Goal: Task Accomplishment & Management: Complete application form

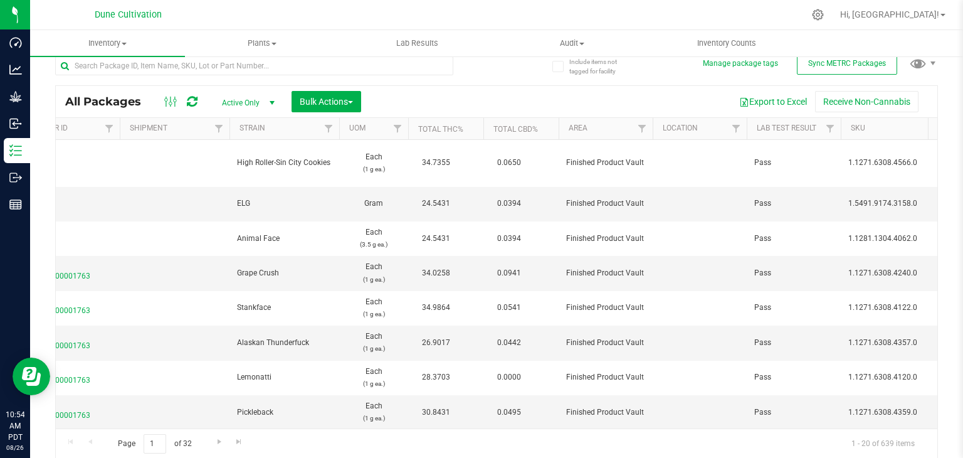
click at [481, 256] on td "34.0258" at bounding box center [445, 273] width 75 height 34
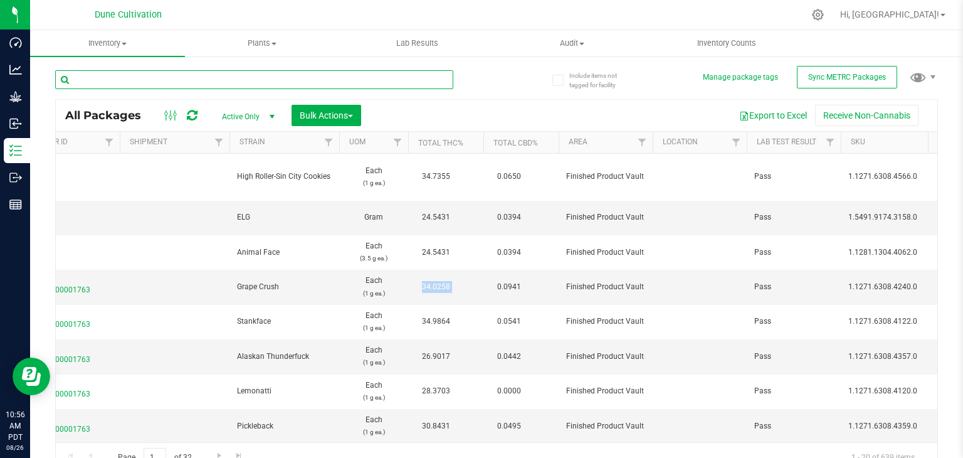
click at [152, 83] on input "text" at bounding box center [254, 79] width 398 height 19
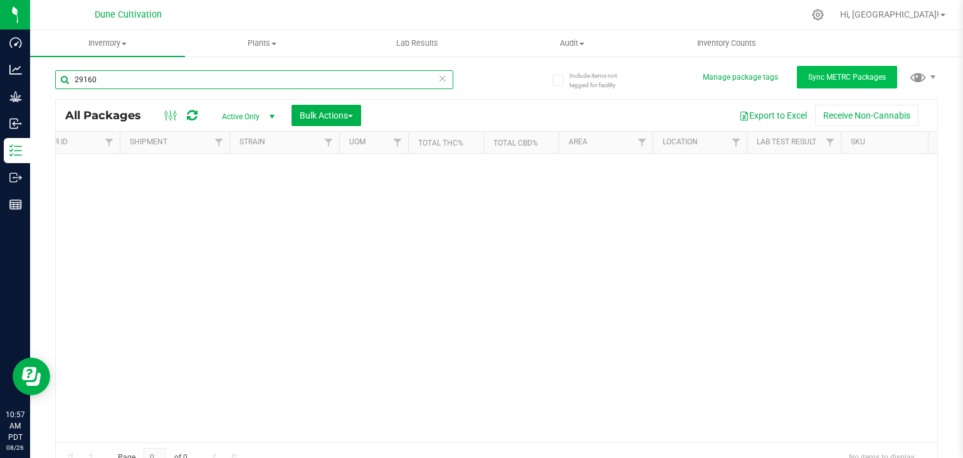
type input "29160"
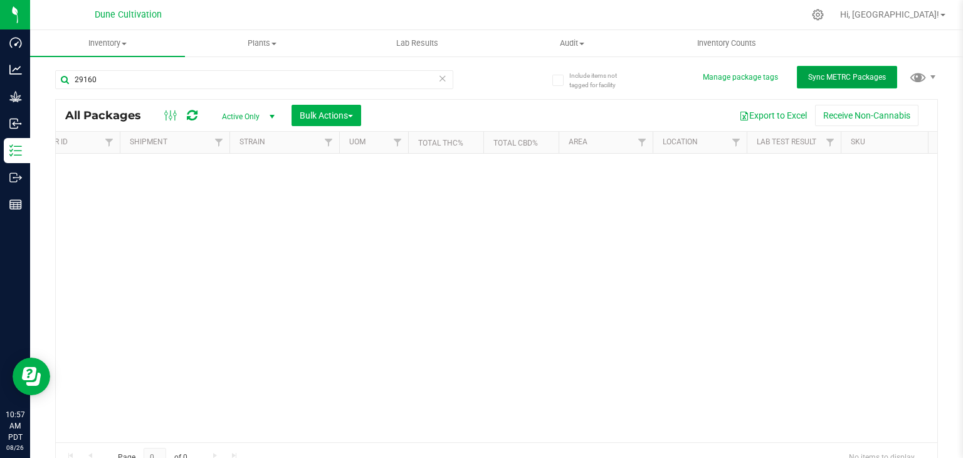
click at [851, 76] on span "Sync METRC Packages" at bounding box center [847, 77] width 78 height 9
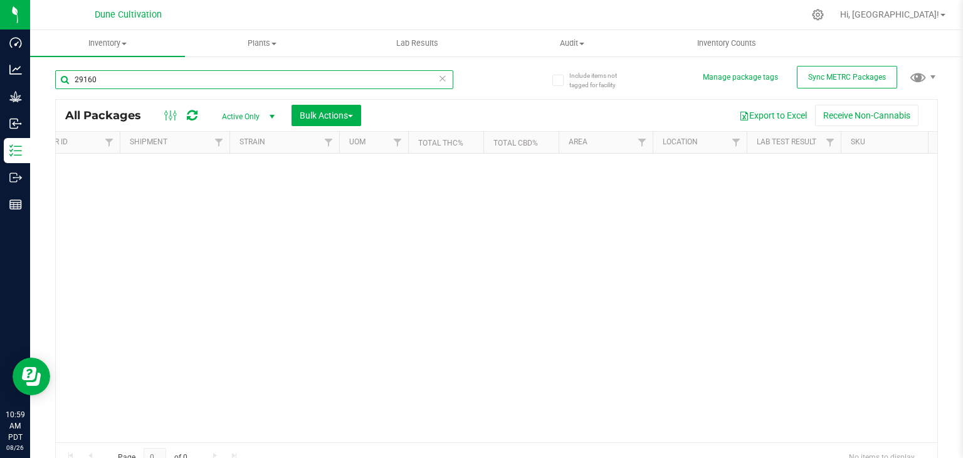
click at [131, 76] on input "29160" at bounding box center [254, 79] width 398 height 19
click at [130, 81] on input "29160" at bounding box center [254, 79] width 398 height 19
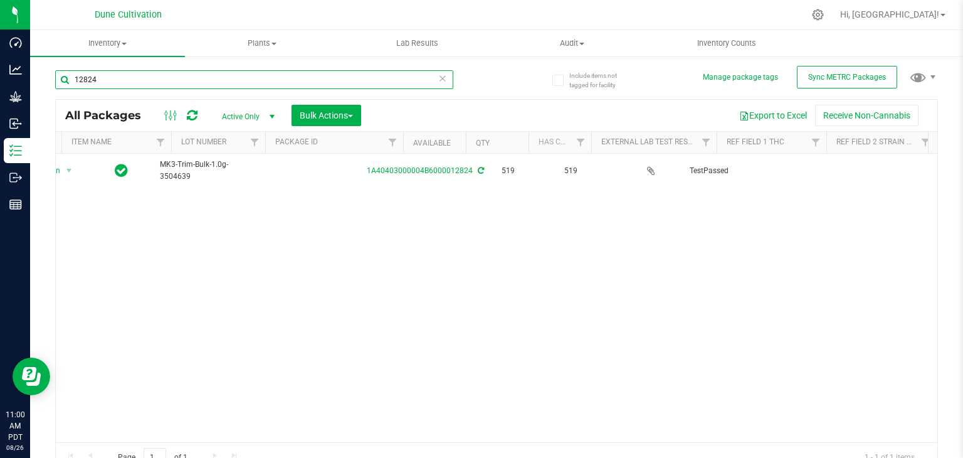
scroll to position [0, 41]
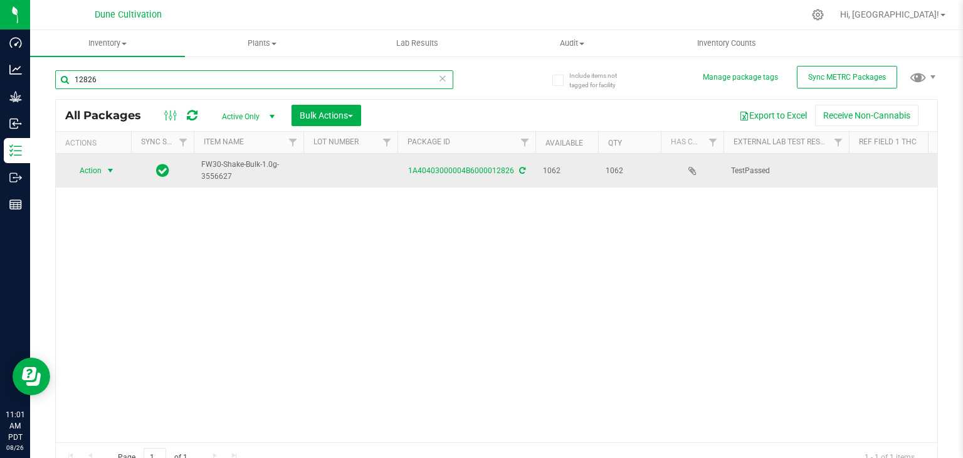
type input "12826"
click at [85, 166] on span "Action" at bounding box center [85, 171] width 34 height 18
click at [83, 174] on span "Action" at bounding box center [85, 171] width 34 height 18
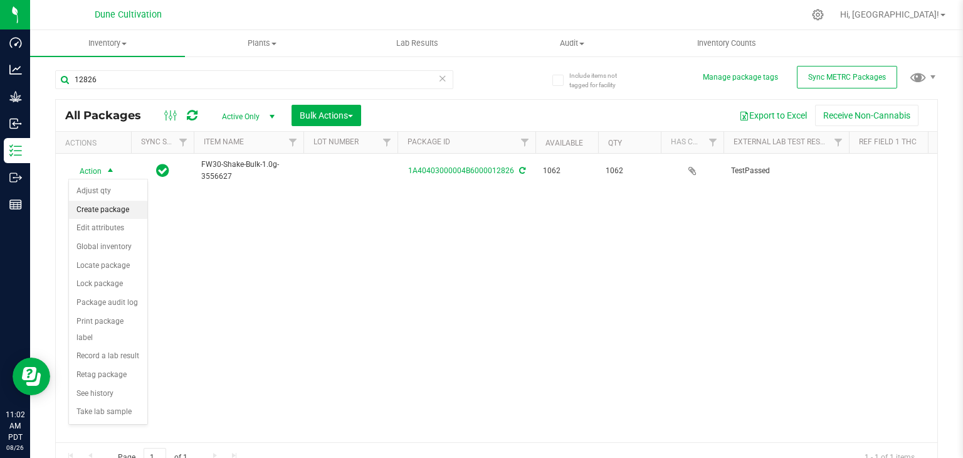
click at [102, 211] on li "Create package" at bounding box center [108, 210] width 78 height 19
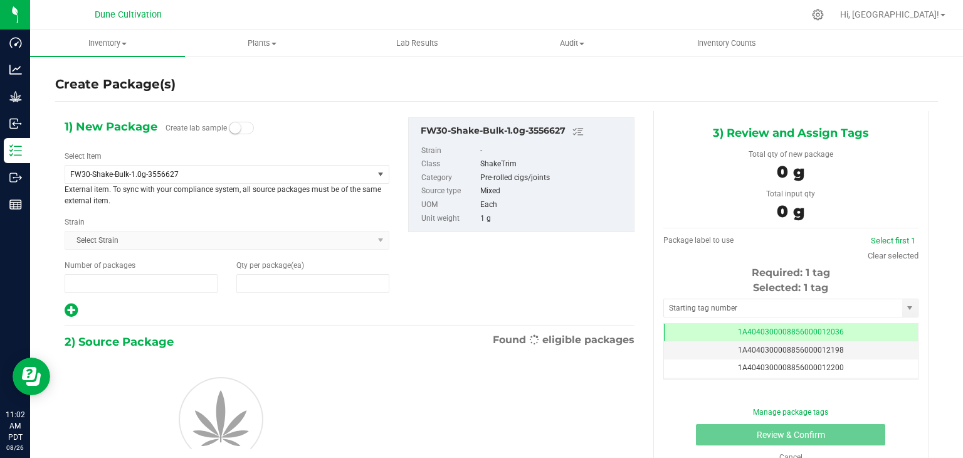
type input "1"
type input "0"
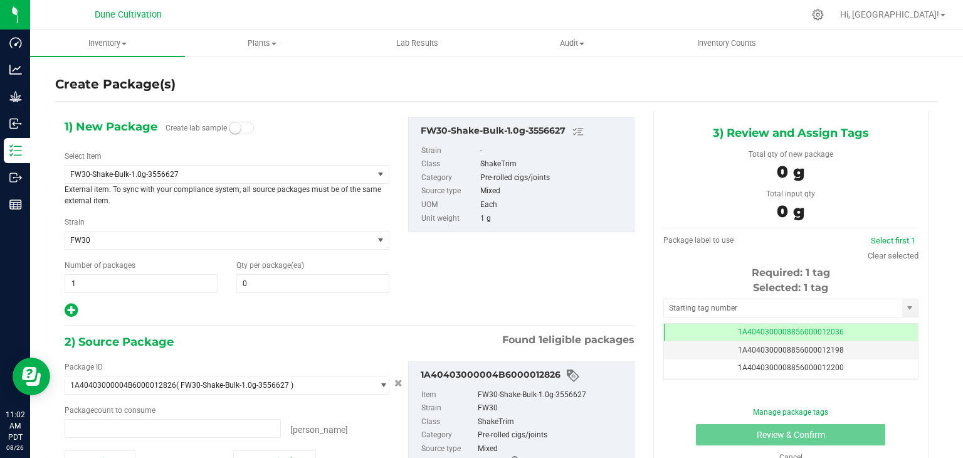
type input "0 ea"
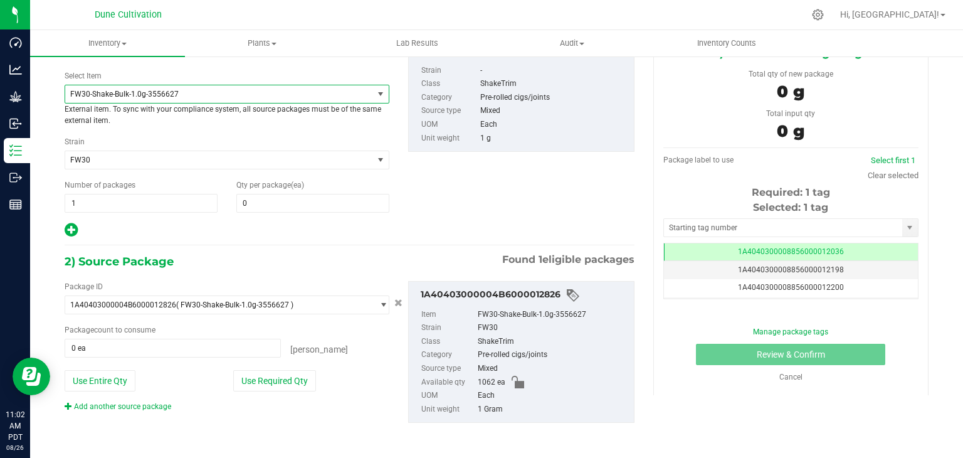
click at [243, 95] on span "FW30-Shake-Bulk-1.0g-3556627" at bounding box center [213, 94] width 286 height 9
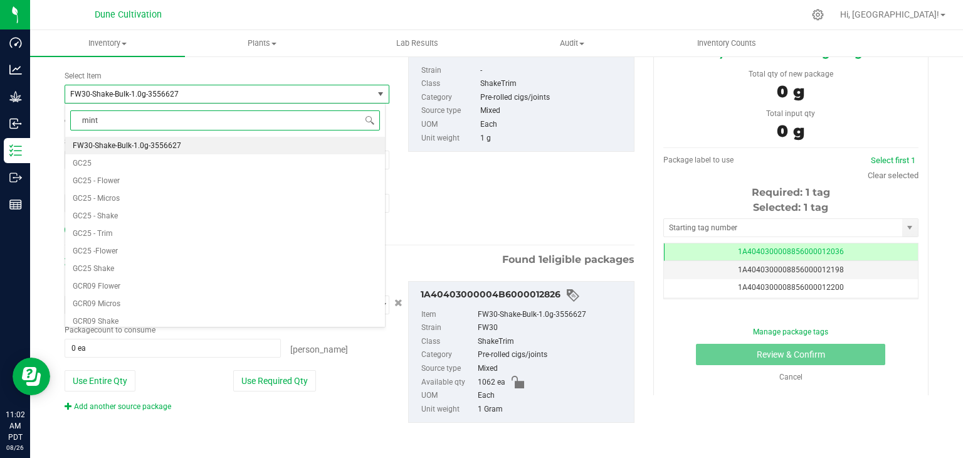
type input "minty"
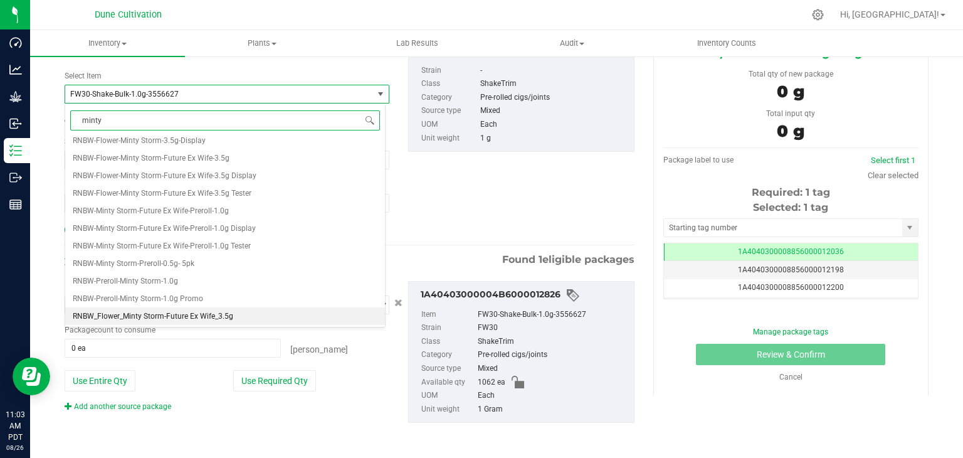
click at [75, 317] on span "RNBW_Flower_Minty Storm-Future Ex Wife_3.5g" at bounding box center [153, 316] width 160 height 9
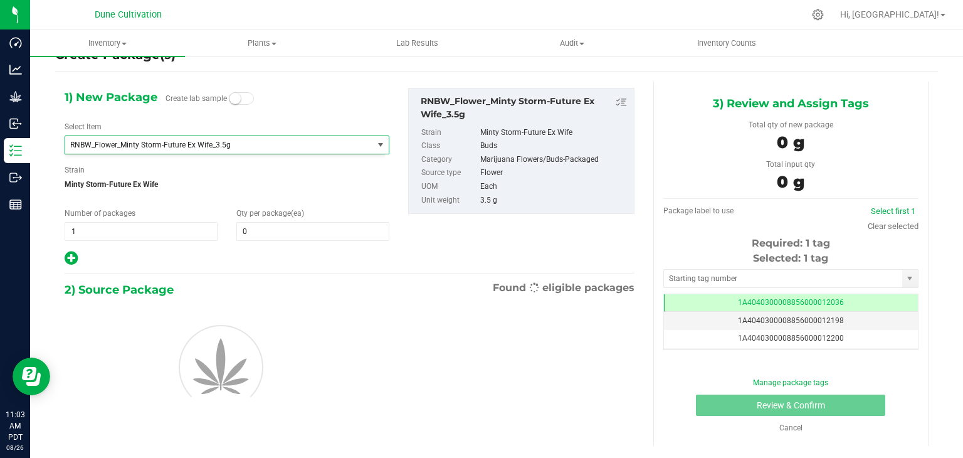
type input "0"
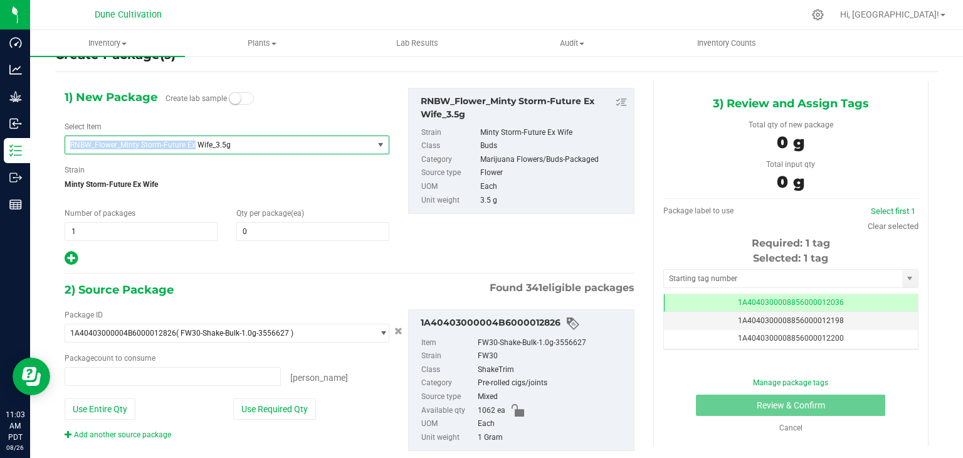
type input "0 ea"
drag, startPoint x: 70, startPoint y: 144, endPoint x: 228, endPoint y: 144, distance: 157.4
click at [228, 144] on span "RNBW_Flower_Minty Storm-Future Ex Wife_3.5g" at bounding box center [213, 144] width 286 height 9
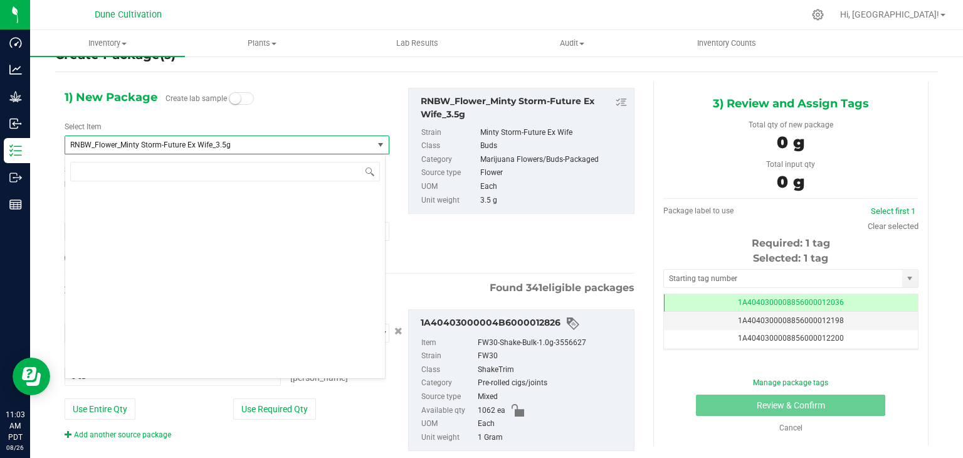
drag, startPoint x: 220, startPoint y: 146, endPoint x: 237, endPoint y: 124, distance: 27.7
click at [240, 121] on div "1) New Package Create lab sample Select Item RNBW_Flower_Minty Storm-Future Ex …" at bounding box center [227, 177] width 344 height 179
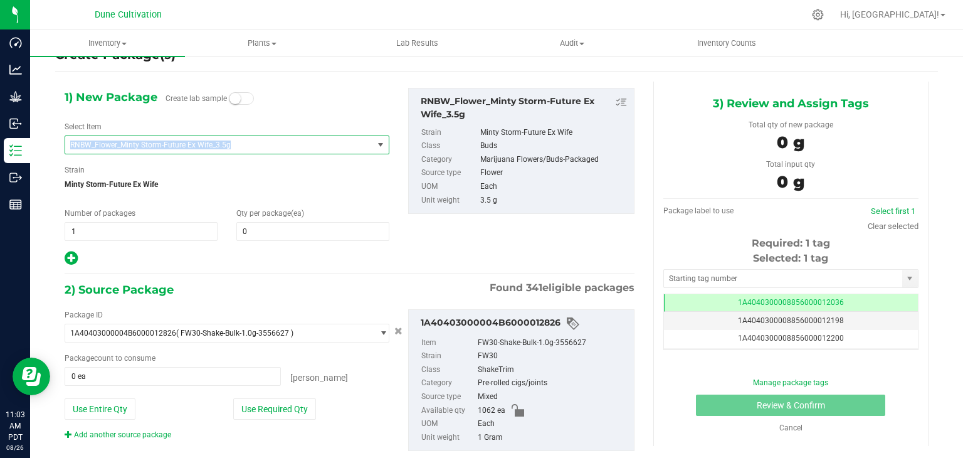
drag, startPoint x: 229, startPoint y: 140, endPoint x: 50, endPoint y: 145, distance: 178.7
click at [50, 145] on div "Create Package(s) 1) New Package Create lab sample Select Item RNBW_Flower_Mint…" at bounding box center [496, 222] width 933 height 392
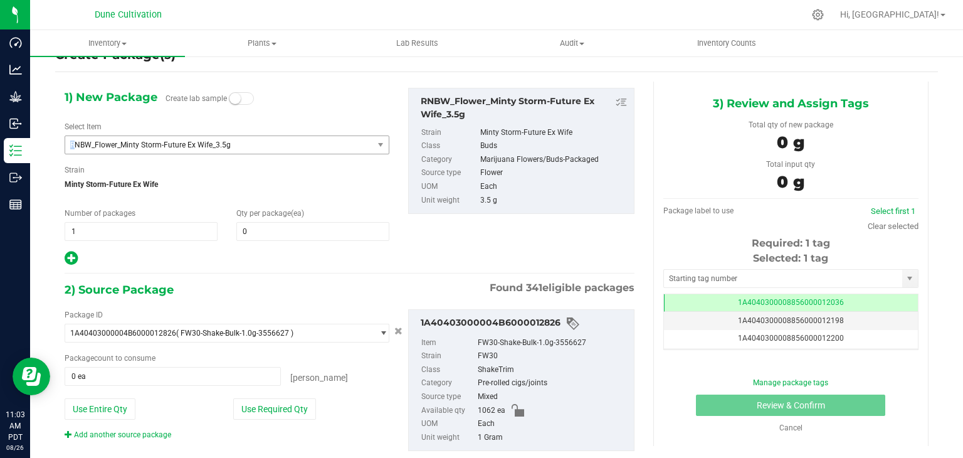
drag, startPoint x: 52, startPoint y: 145, endPoint x: 76, endPoint y: 143, distance: 23.9
click at [75, 143] on div "Create Package(s) 1) New Package Create lab sample Select Item RNBW_Flower_Mint…" at bounding box center [496, 222] width 933 height 392
drag, startPoint x: 192, startPoint y: 175, endPoint x: 135, endPoint y: 146, distance: 63.9
click at [192, 175] on span "Minty Storm-Future Ex Wife" at bounding box center [227, 184] width 325 height 19
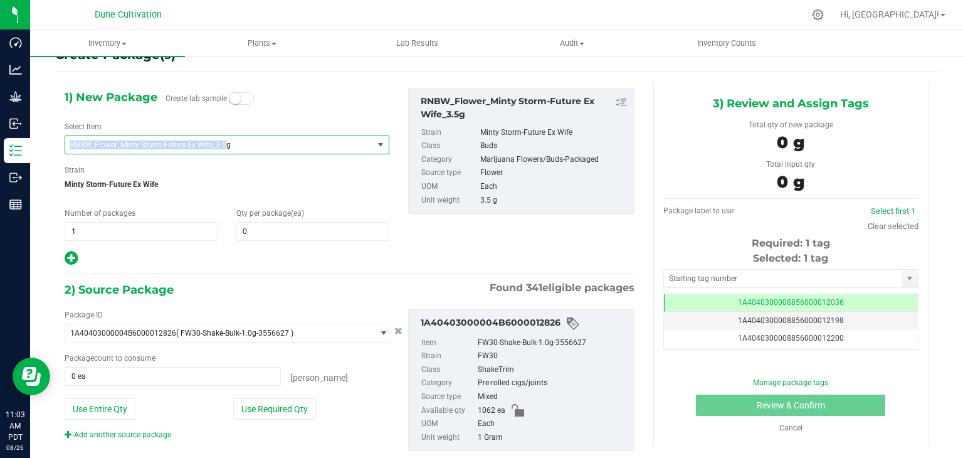
drag, startPoint x: 68, startPoint y: 144, endPoint x: 227, endPoint y: 144, distance: 158.6
click at [227, 144] on span "RNBW_Flower_Minty Storm-Future Ex Wife_3.5g" at bounding box center [219, 145] width 308 height 18
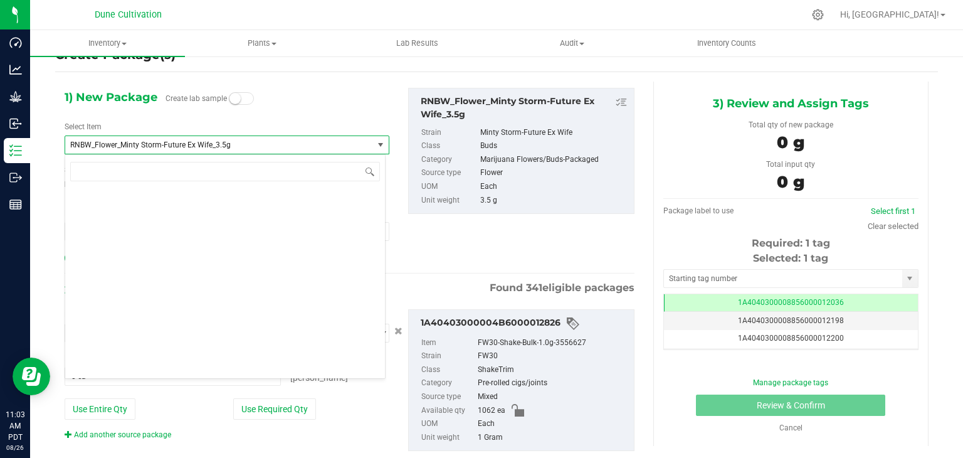
click at [238, 111] on div "1) New Package Create lab sample Select Item RNBW_Flower_Minty Storm-Future Ex …" at bounding box center [227, 177] width 344 height 179
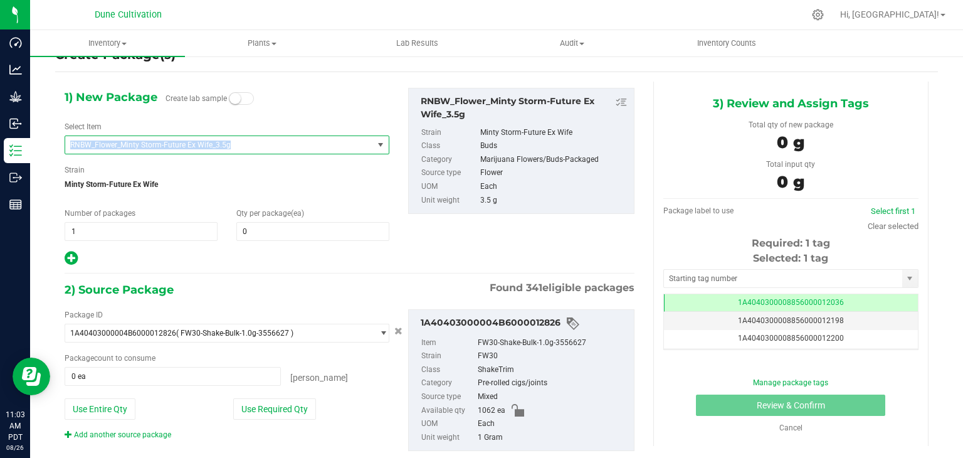
drag, startPoint x: 66, startPoint y: 142, endPoint x: 236, endPoint y: 145, distance: 169.9
click at [236, 145] on span "RNBW_Flower_Minty Storm-Future Ex Wife_3.5g" at bounding box center [219, 145] width 308 height 18
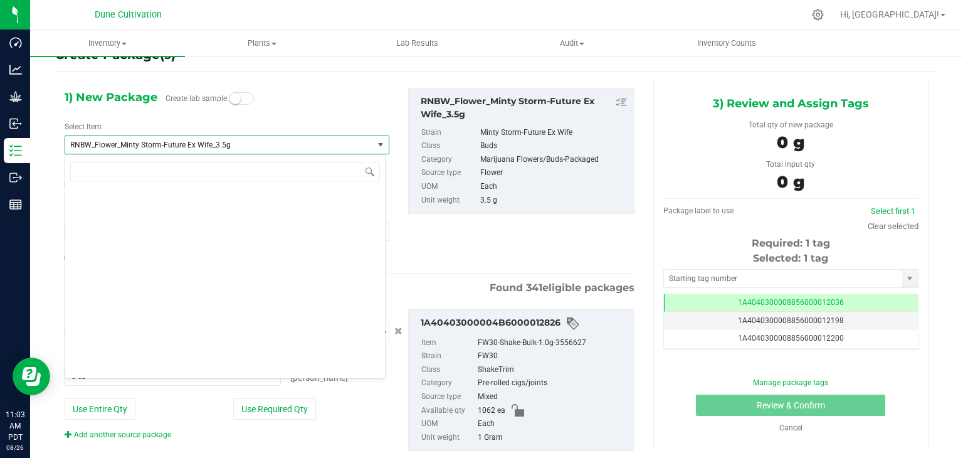
drag, startPoint x: 219, startPoint y: 147, endPoint x: 183, endPoint y: 122, distance: 43.7
click at [183, 122] on div "Select Item RNBW_Flower_Minty Storm-Future Ex Wife_3.5g 1942 Flower 1942-Shake …" at bounding box center [227, 137] width 325 height 33
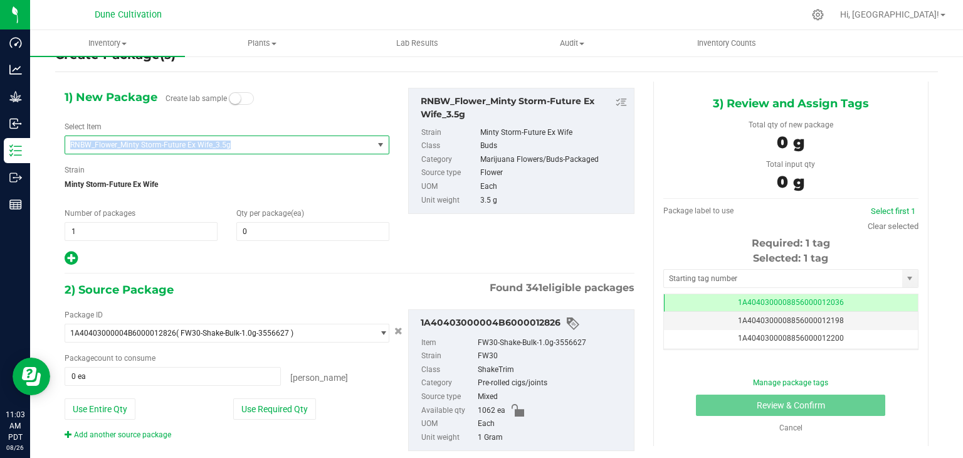
drag, startPoint x: 65, startPoint y: 144, endPoint x: 238, endPoint y: 145, distance: 172.4
click at [238, 145] on span "RNBW_Flower_Minty Storm-Future Ex Wife_3.5g" at bounding box center [219, 145] width 308 height 18
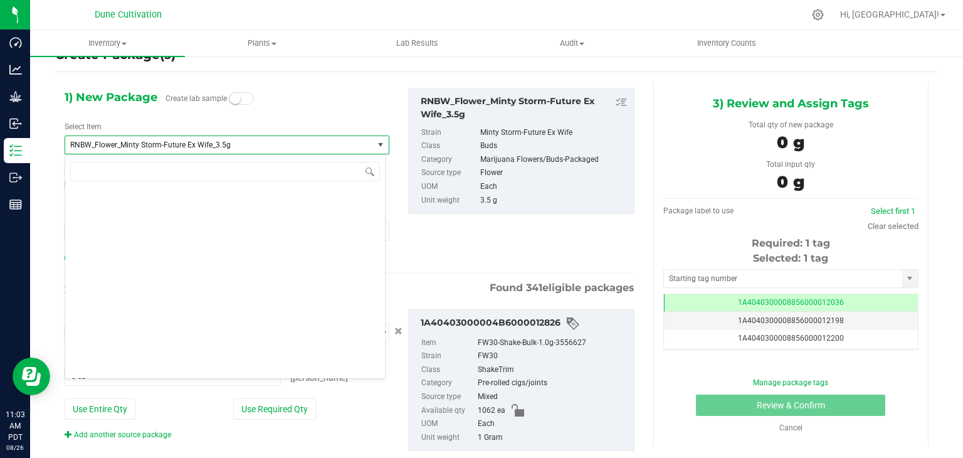
click at [246, 120] on div "1) New Package Create lab sample Select Item RNBW_Flower_Minty Storm-Future Ex …" at bounding box center [227, 177] width 344 height 179
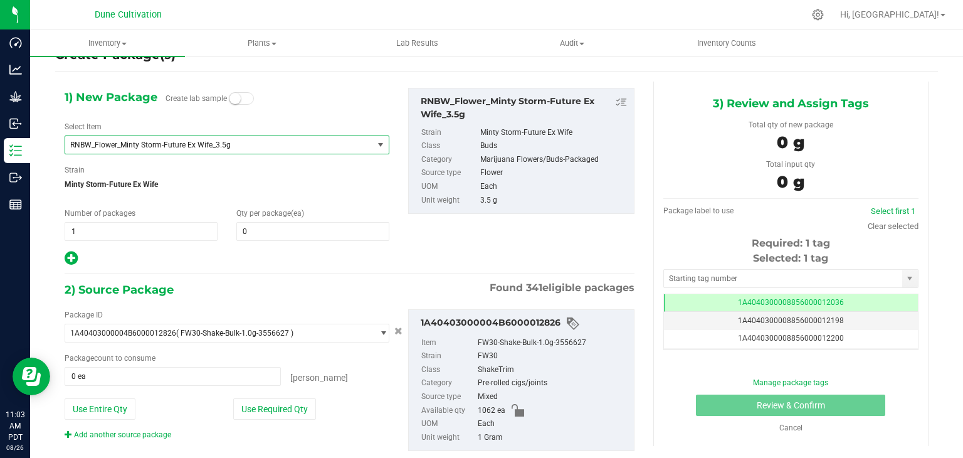
drag, startPoint x: 66, startPoint y: 146, endPoint x: 239, endPoint y: 112, distance: 175.8
click at [239, 112] on div "1) New Package Create lab sample Select Item RNBW_Flower_Minty Storm-Future Ex …" at bounding box center [227, 177] width 344 height 179
click at [179, 144] on span "RNBW_Flower_Minty Storm-Future Ex Wife_3.5g" at bounding box center [213, 144] width 286 height 9
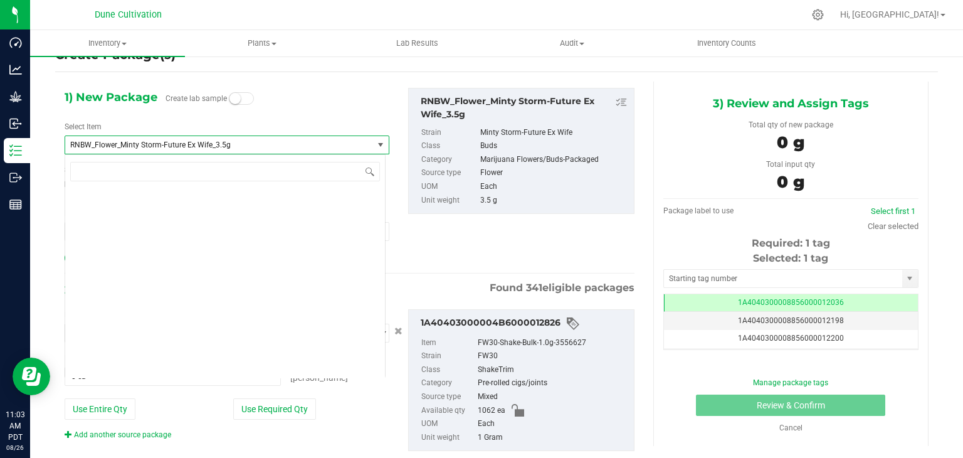
click at [178, 144] on span "RNBW_Flower_Minty Storm-Future Ex Wife_3.5g" at bounding box center [213, 144] width 286 height 9
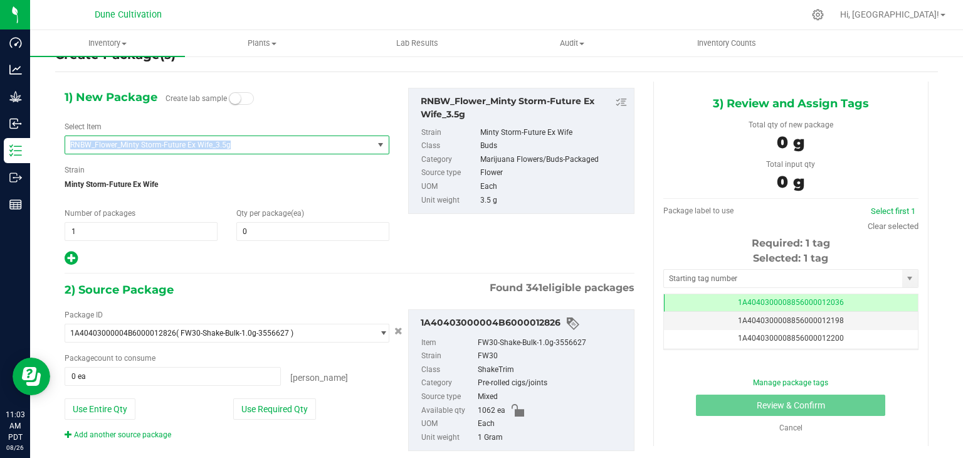
drag, startPoint x: 231, startPoint y: 144, endPoint x: 50, endPoint y: 140, distance: 181.2
click at [50, 140] on div "Create Package(s) 1) New Package Create lab sample Select Item RNBW_Flower_Mint…" at bounding box center [496, 222] width 933 height 392
copy span "RNBW_Flower_Minty Storm-Future Ex Wife_3.5g"
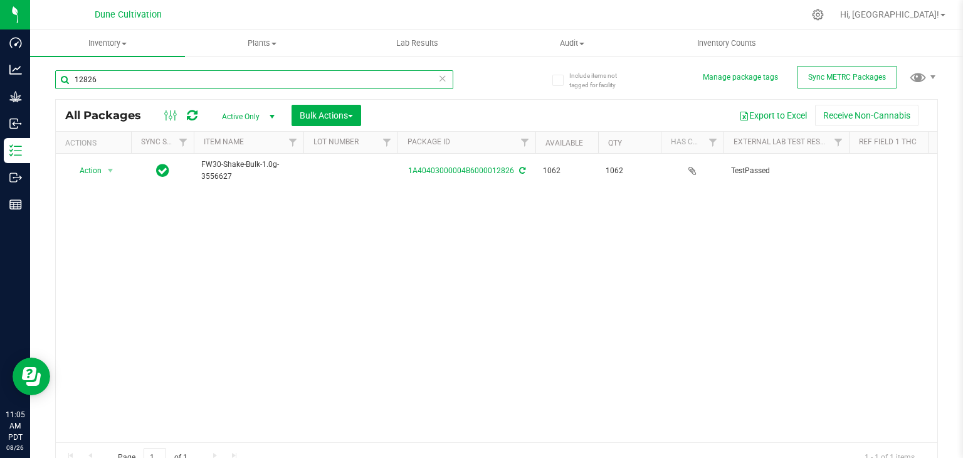
click at [129, 82] on input "12826" at bounding box center [254, 79] width 398 height 19
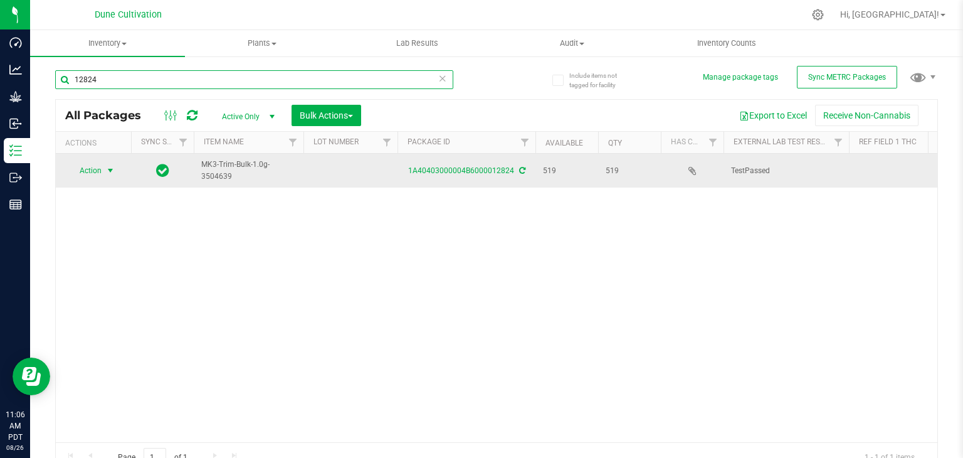
type input "12824"
click at [90, 172] on span "Action" at bounding box center [85, 171] width 34 height 18
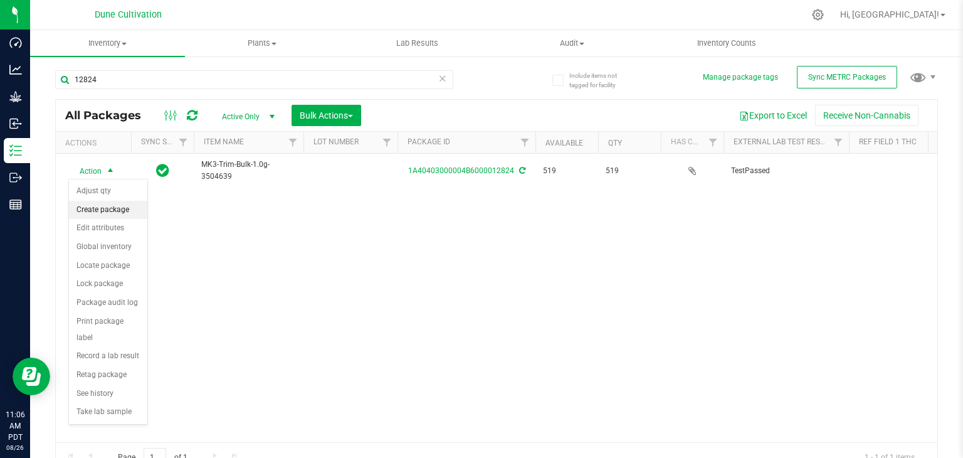
click at [104, 214] on li "Create package" at bounding box center [108, 210] width 78 height 19
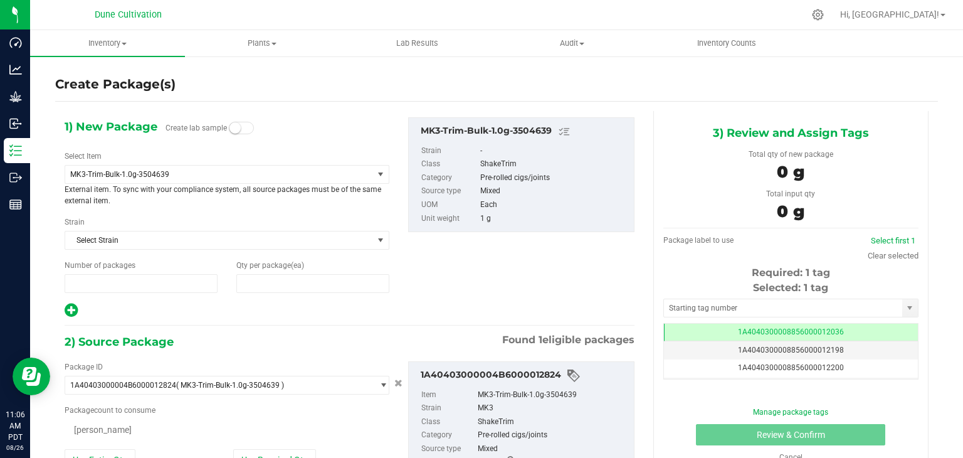
type input "1"
type input "0"
click at [181, 181] on span "MK3-Trim-Bulk-1.0g-3504639" at bounding box center [219, 175] width 308 height 18
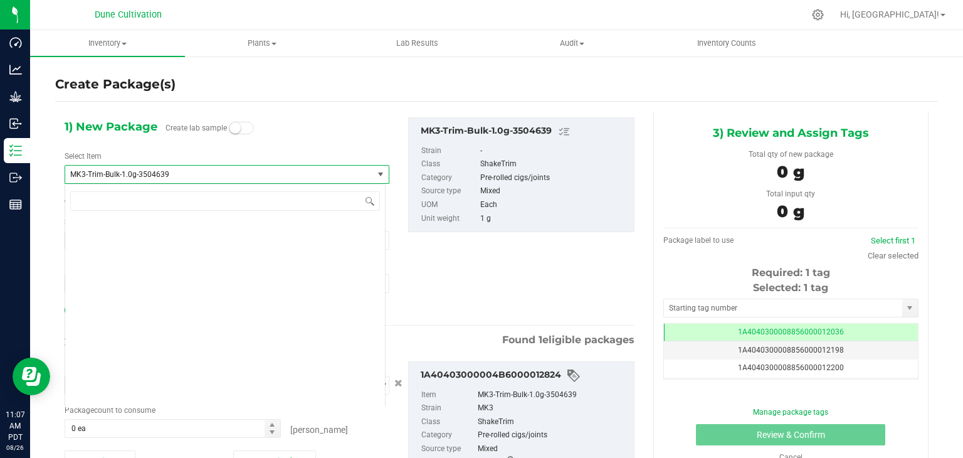
scroll to position [35810, 0]
type input "milk"
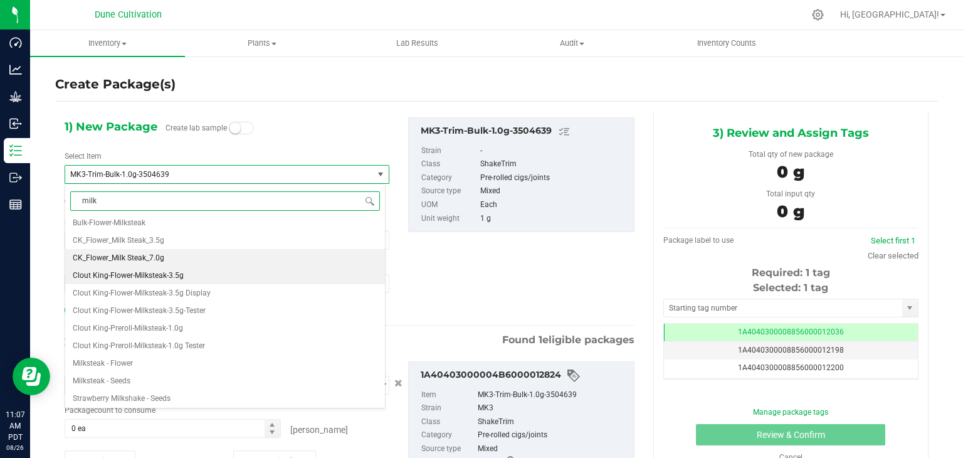
scroll to position [23, 0]
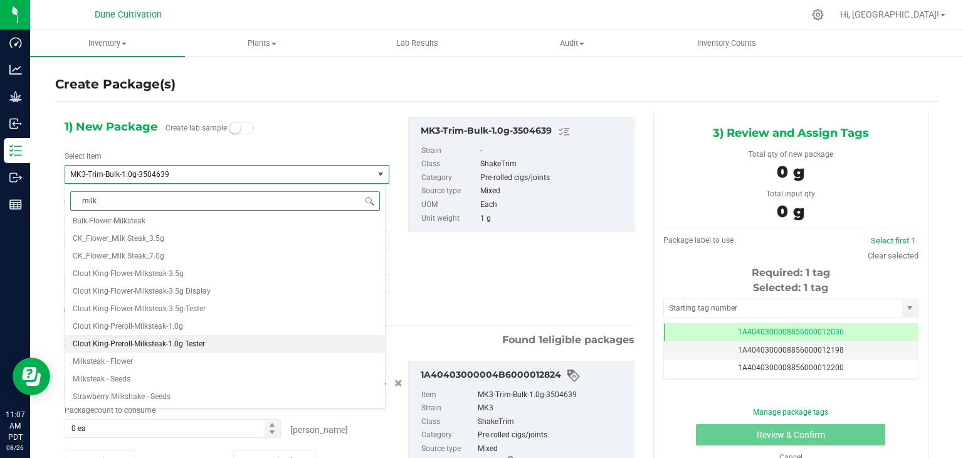
drag, startPoint x: 77, startPoint y: 342, endPoint x: 154, endPoint y: 340, distance: 77.1
click at [154, 340] on span "Clout King-Preroll-Milksteak-1.0g Tester" at bounding box center [139, 343] width 132 height 9
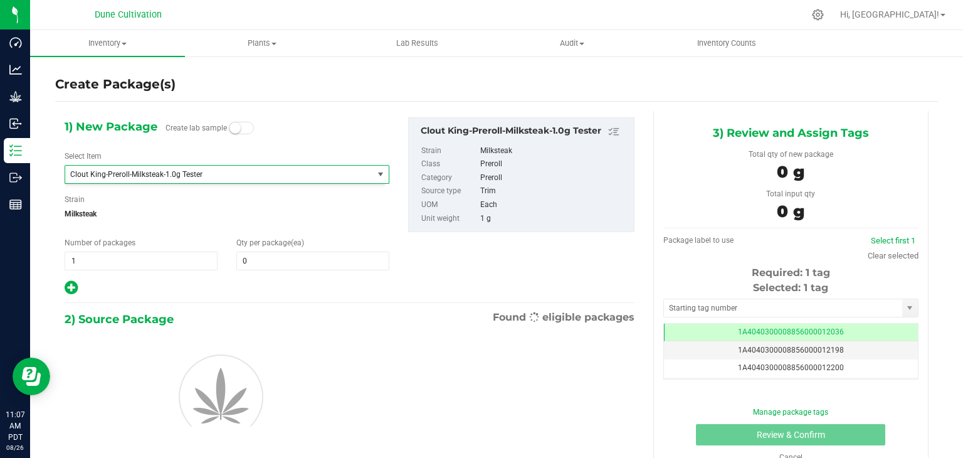
type input "0"
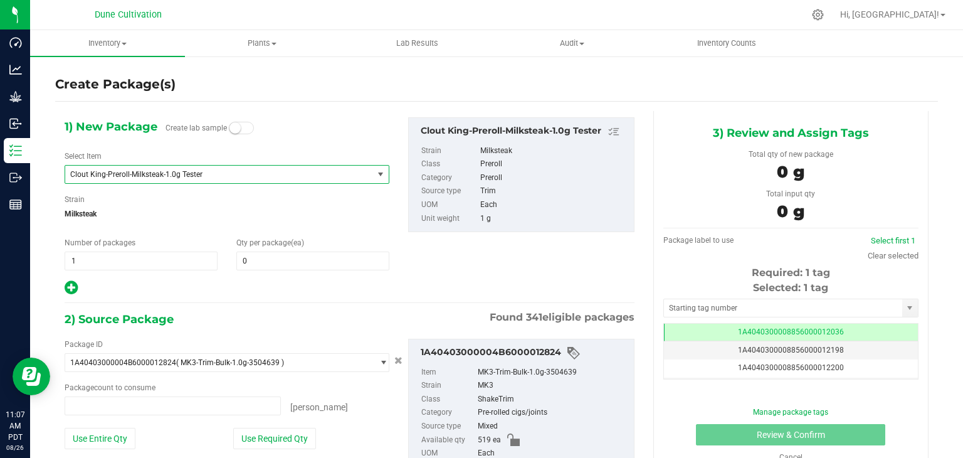
type input "0 ea"
drag, startPoint x: 67, startPoint y: 171, endPoint x: 216, endPoint y: 177, distance: 148.7
click at [216, 177] on span "Clout King-Preroll-Milksteak-1.0g Tester" at bounding box center [219, 175] width 308 height 18
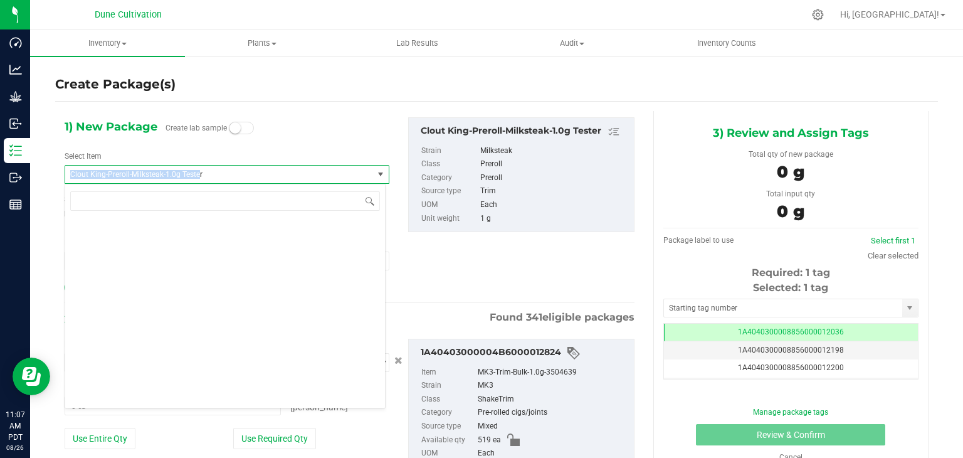
drag, startPoint x: 70, startPoint y: 171, endPoint x: 199, endPoint y: 172, distance: 129.8
click at [199, 172] on span "Clout King-Preroll-Milksteak-1.0g Tester" at bounding box center [213, 174] width 286 height 9
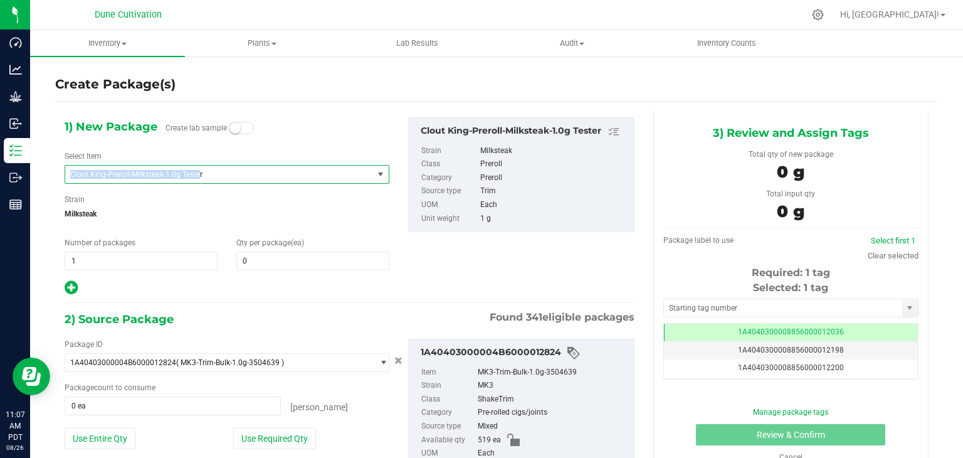
click at [173, 186] on div "1) New Package Create lab sample Select Item Clout King-Preroll-Milksteak-1.0g …" at bounding box center [227, 206] width 344 height 179
drag, startPoint x: 71, startPoint y: 174, endPoint x: 177, endPoint y: 172, distance: 106.0
click at [177, 172] on span "Clout King-Preroll-Milksteak-1.0g Tester" at bounding box center [213, 174] width 286 height 9
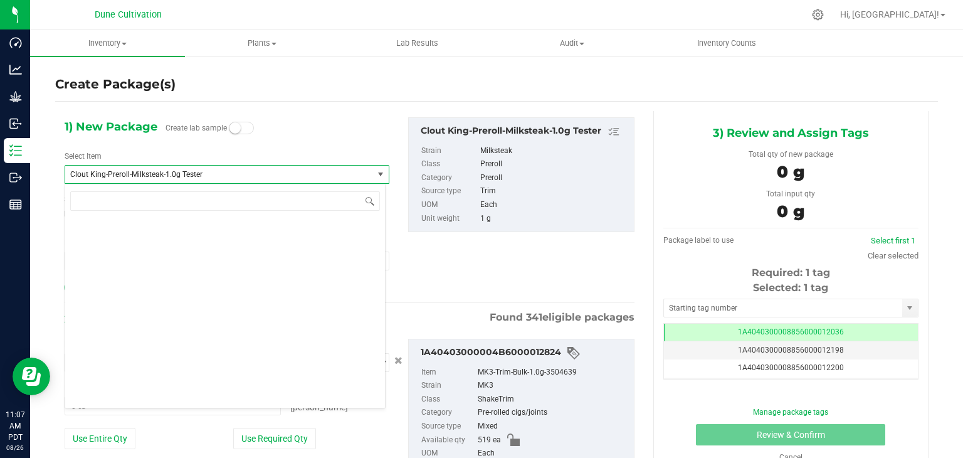
drag, startPoint x: 177, startPoint y: 172, endPoint x: 187, endPoint y: 140, distance: 34.1
click at [187, 140] on span "Create lab sample" at bounding box center [210, 129] width 88 height 22
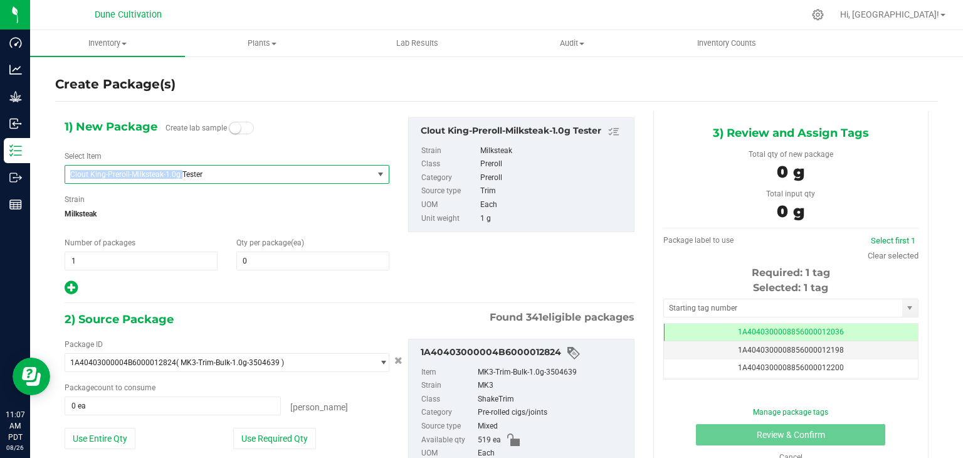
drag, startPoint x: 181, startPoint y: 174, endPoint x: 63, endPoint y: 172, distance: 117.3
click at [63, 172] on div "1) New Package Create lab sample Select Item Clout King-Preroll-Milksteak-1.0g …" at bounding box center [227, 206] width 344 height 179
copy span "Clout King-Preroll-Milksteak-1.0g"
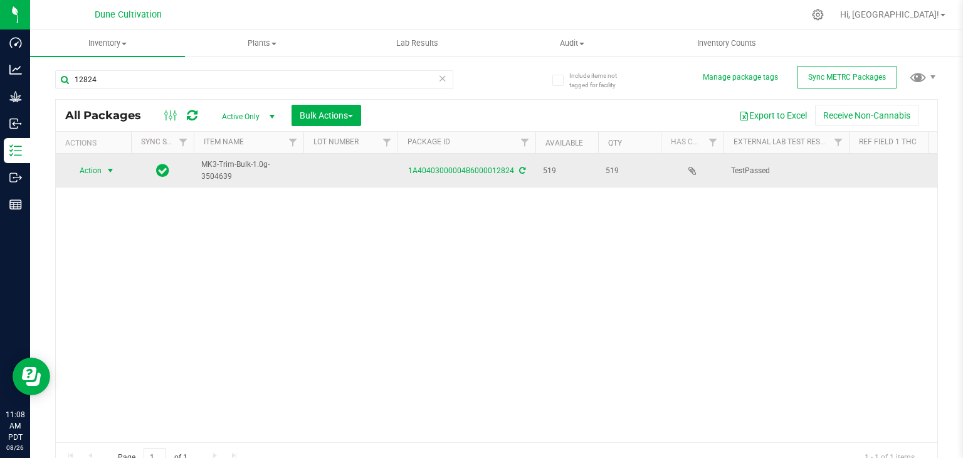
click at [90, 172] on span "Action" at bounding box center [85, 171] width 34 height 18
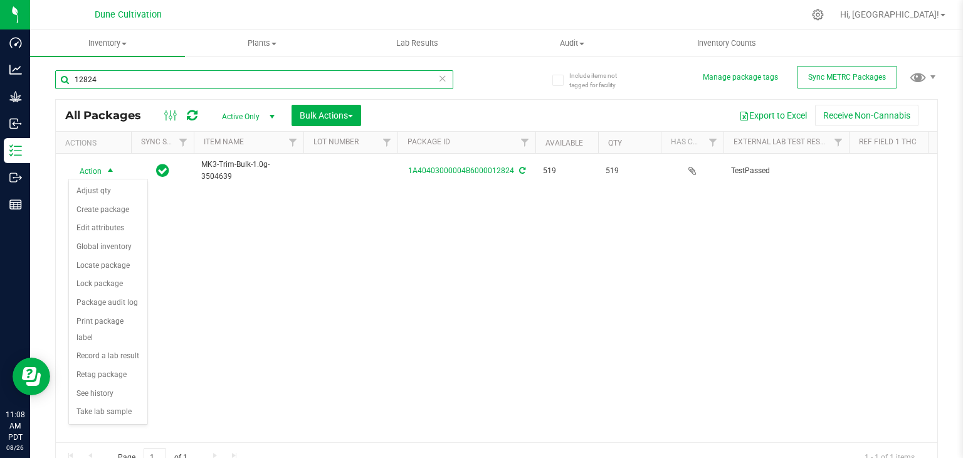
click at [100, 73] on input "12824" at bounding box center [254, 79] width 398 height 19
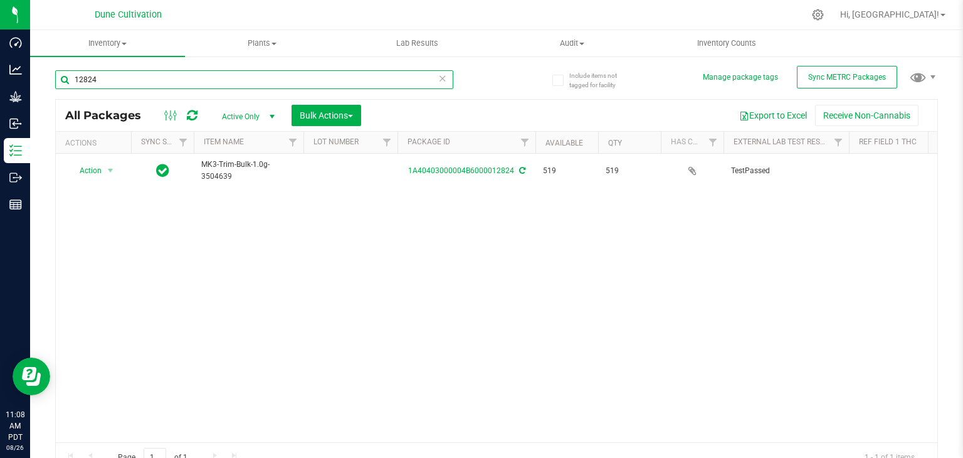
click at [110, 82] on input "12824" at bounding box center [254, 79] width 398 height 19
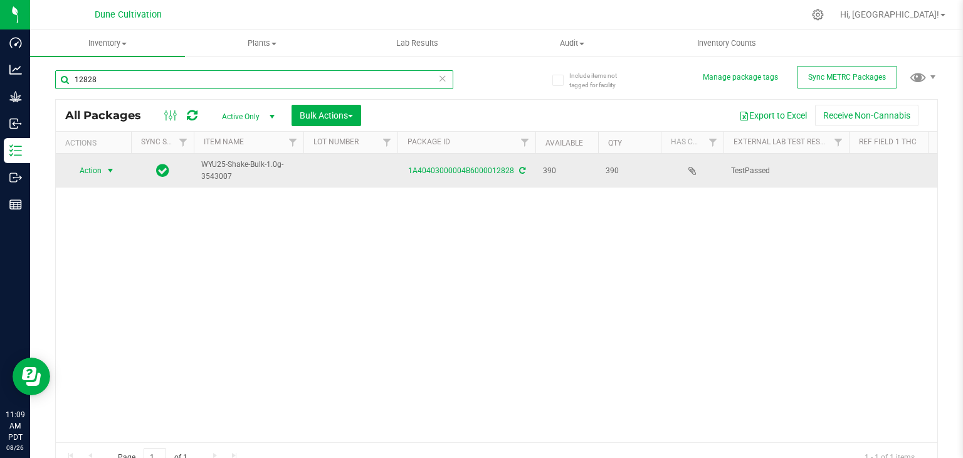
type input "12828"
click at [82, 170] on span "Action" at bounding box center [85, 171] width 34 height 18
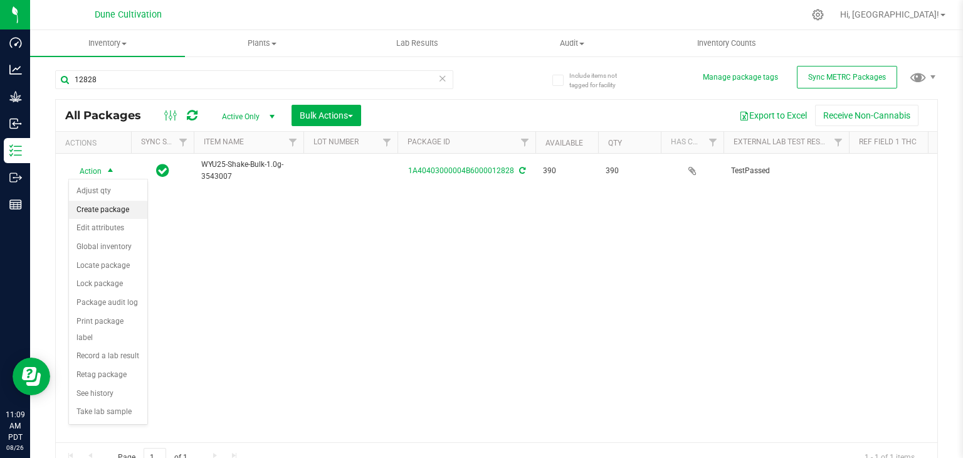
click at [93, 211] on li "Create package" at bounding box center [108, 210] width 78 height 19
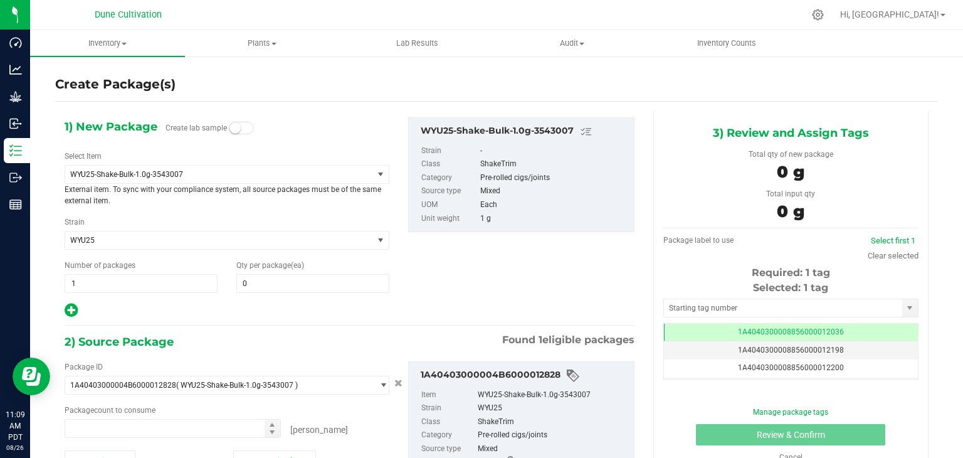
type input "0"
type input "0 ea"
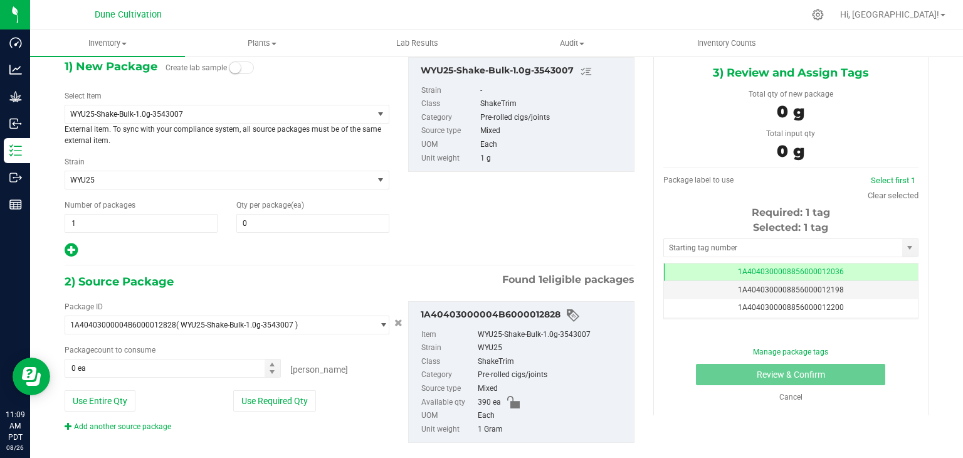
scroll to position [80, 0]
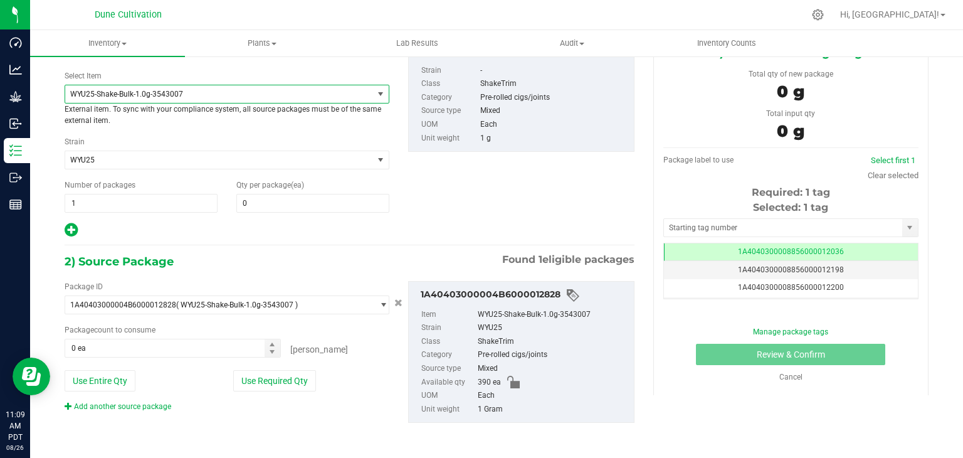
click at [174, 95] on span "WYU25-Shake-Bulk-1.0g-3543007" at bounding box center [213, 94] width 286 height 9
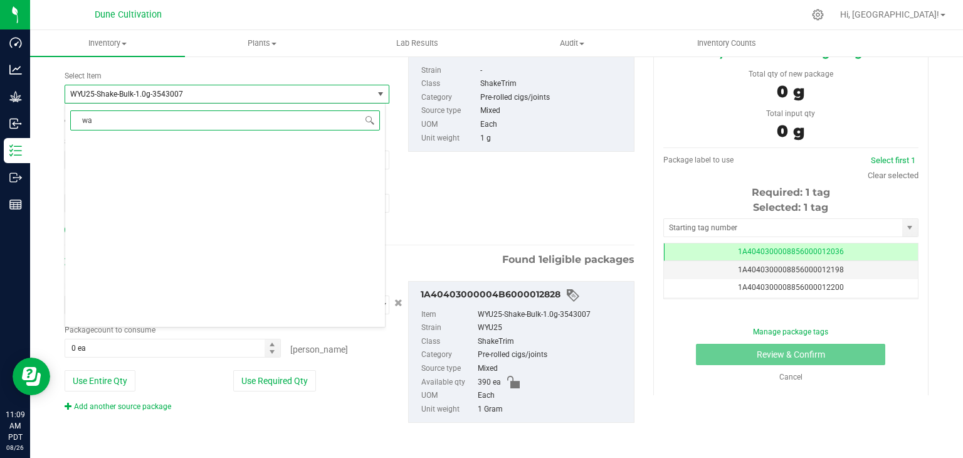
scroll to position [0, 0]
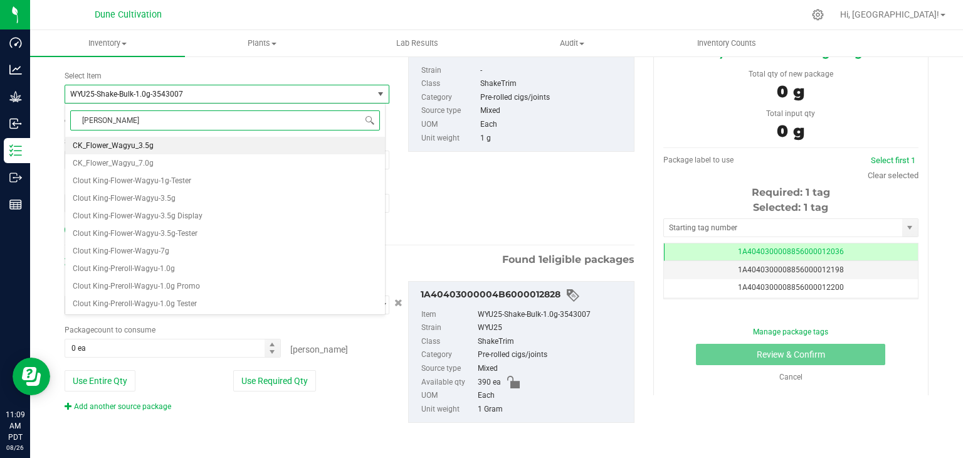
type input "wagyu"
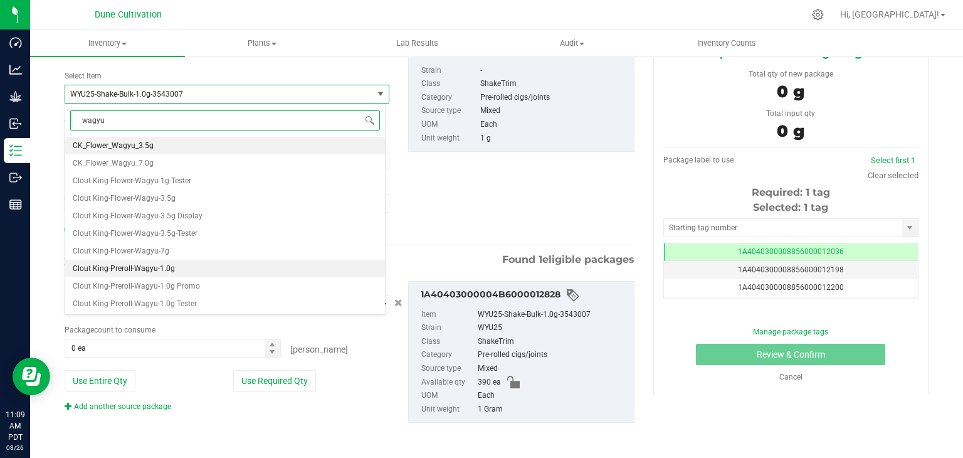
drag, startPoint x: 70, startPoint y: 267, endPoint x: 201, endPoint y: 260, distance: 130.6
click at [201, 260] on li "Clout King-Preroll-Wagyu-1.0g" at bounding box center [225, 269] width 320 height 18
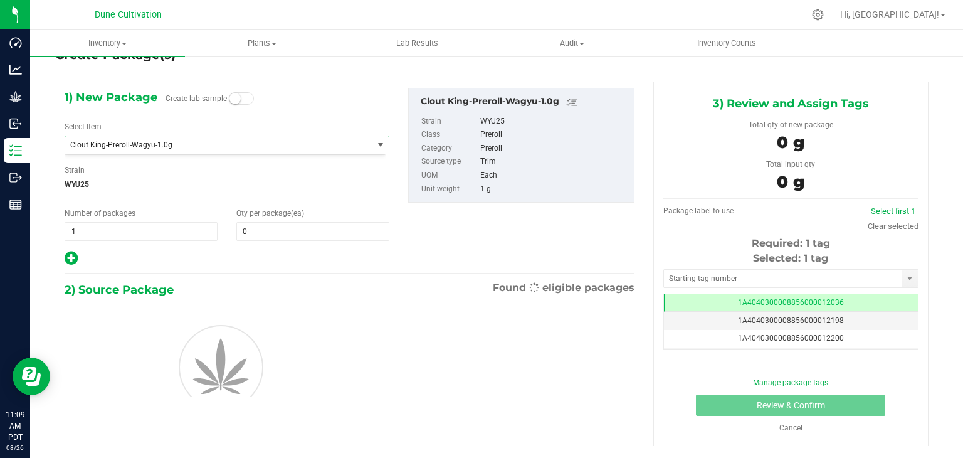
type input "0"
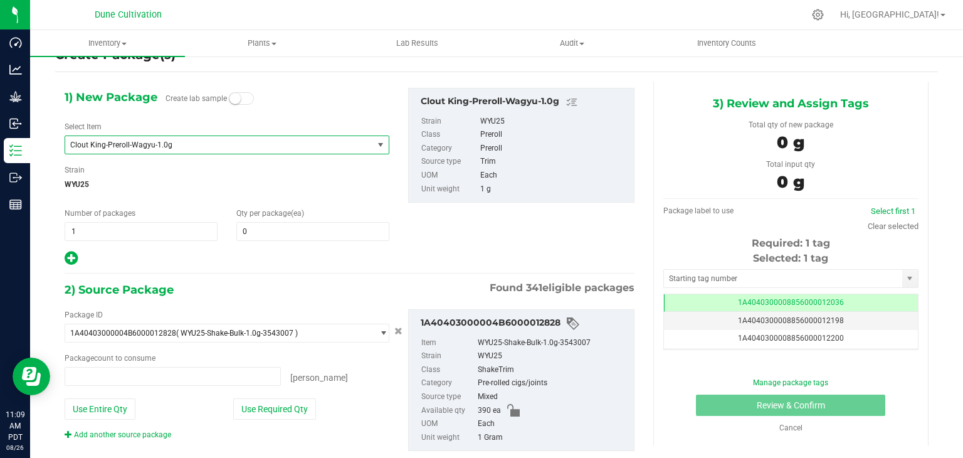
type input "0 ea"
drag, startPoint x: 68, startPoint y: 146, endPoint x: 176, endPoint y: 140, distance: 108.0
click at [176, 140] on span "Clout King-Preroll-Wagyu-1.0g" at bounding box center [219, 145] width 308 height 18
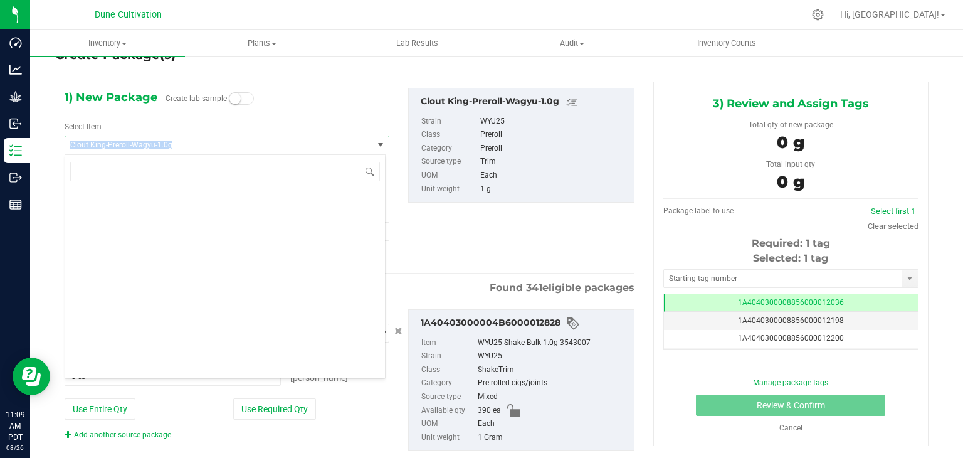
drag, startPoint x: 168, startPoint y: 141, endPoint x: 70, endPoint y: 146, distance: 97.9
click at [70, 146] on span "Clout King-Preroll-Wagyu-1.0g" at bounding box center [213, 144] width 286 height 9
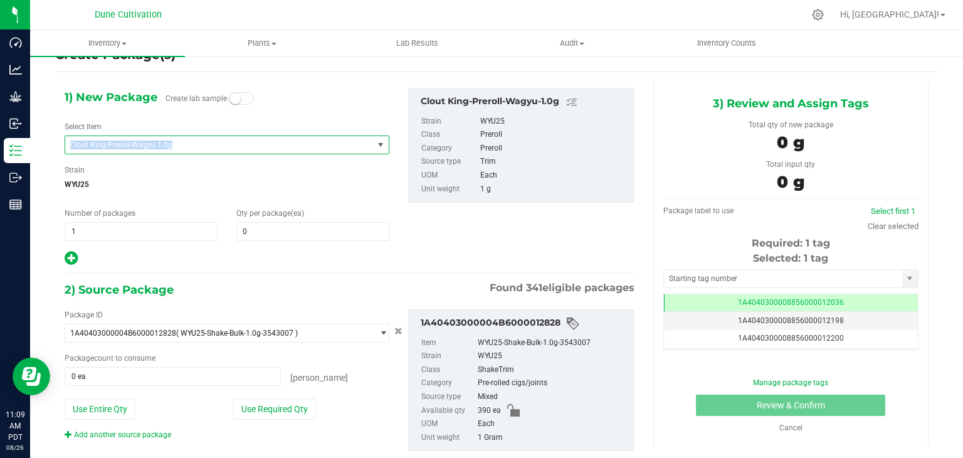
copy span "Clout King-Preroll-Wagyu-1.0g"
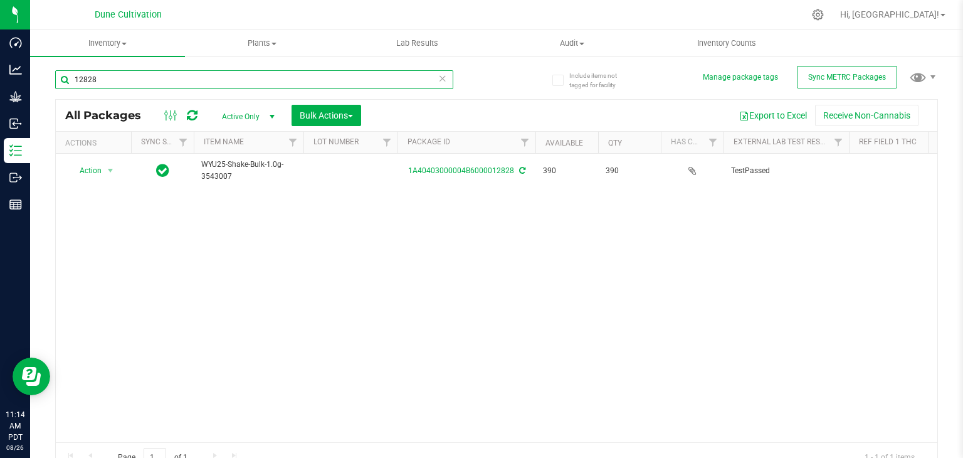
click at [110, 76] on input "12828" at bounding box center [254, 79] width 398 height 19
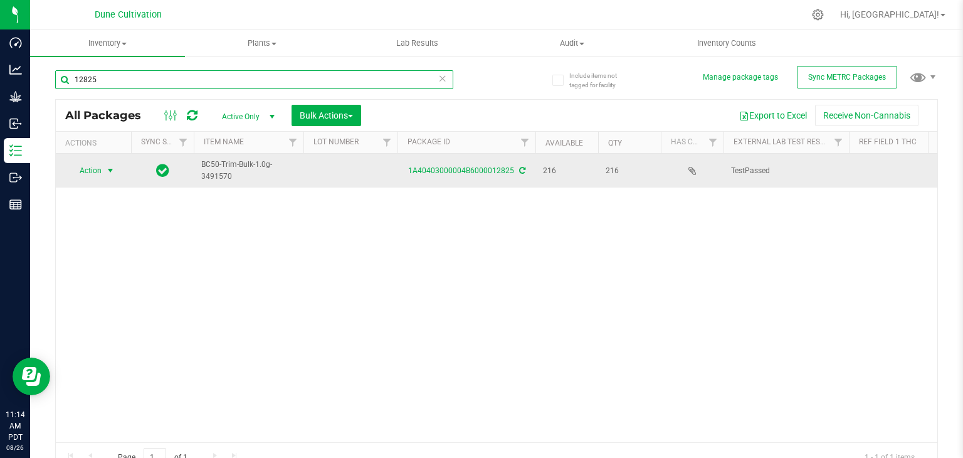
type input "12825"
click at [89, 167] on span "Action" at bounding box center [85, 171] width 34 height 18
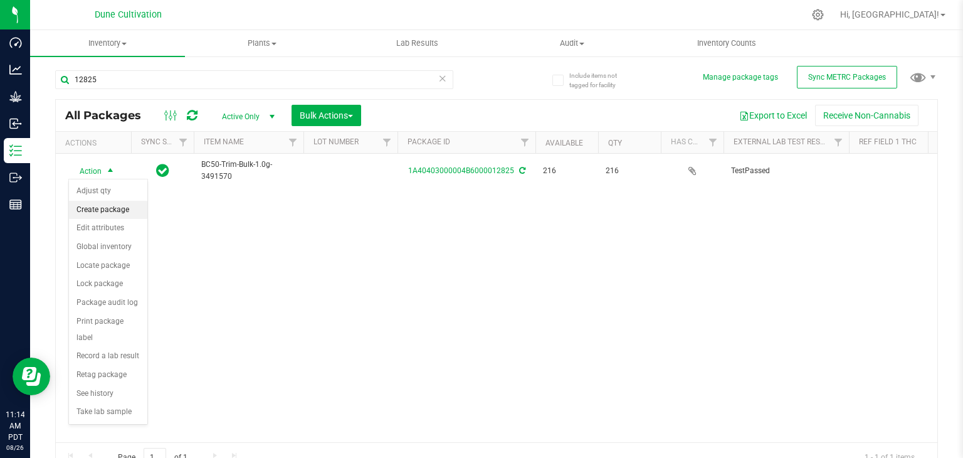
click at [127, 206] on li "Create package" at bounding box center [108, 210] width 78 height 19
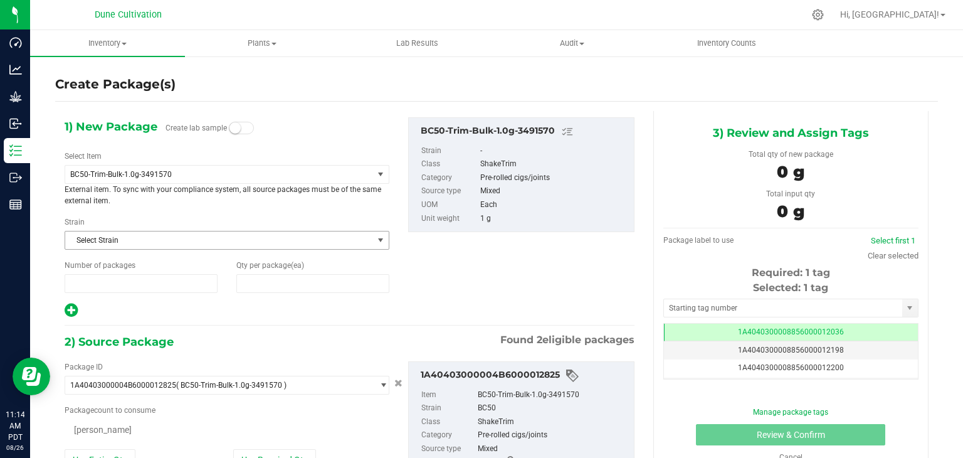
type input "1"
type input "0"
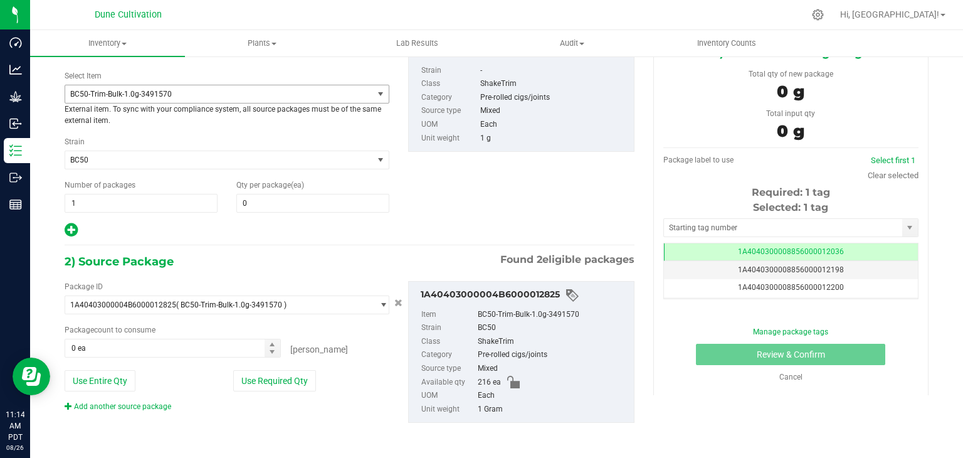
click at [245, 97] on span "BC50-Trim-Bulk-1.0g-3491570" at bounding box center [213, 94] width 286 height 9
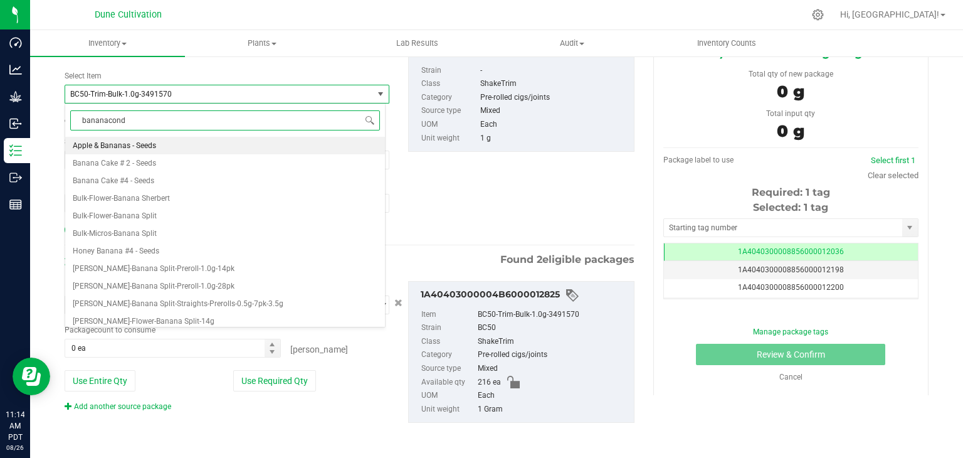
type input "bananaconda"
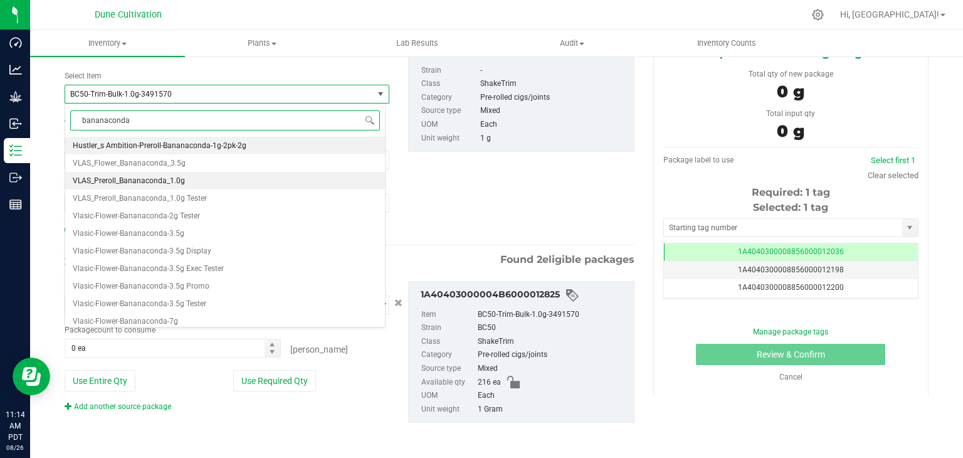
click at [185, 179] on li "VLAS_Preroll_Bananaconda_1.0g" at bounding box center [225, 181] width 320 height 18
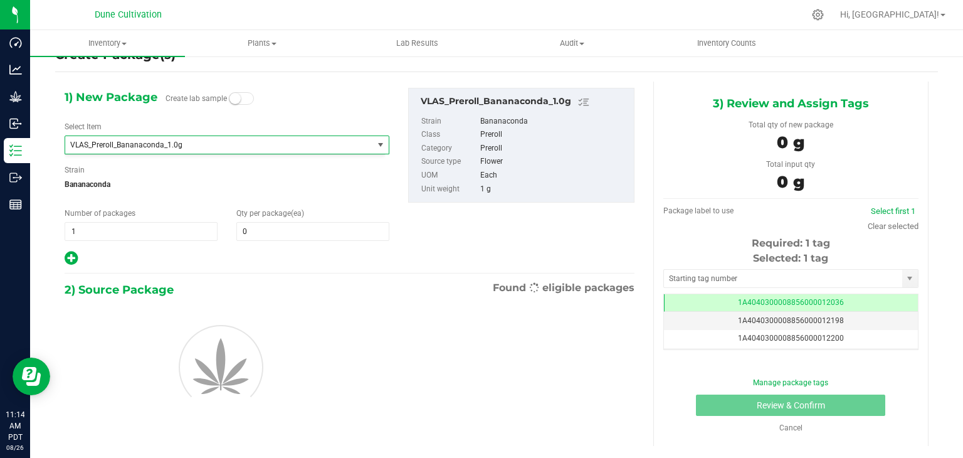
type input "0"
click at [273, 234] on input "0" at bounding box center [313, 232] width 152 height 18
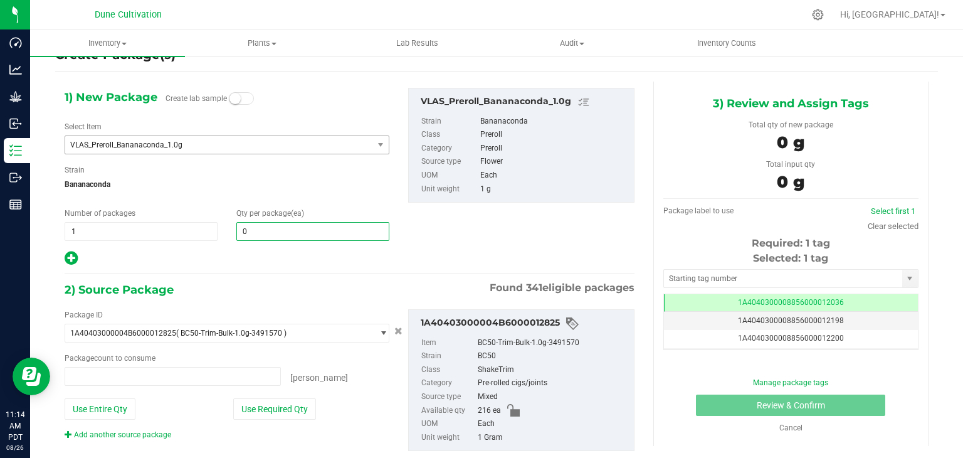
type input "0 ea"
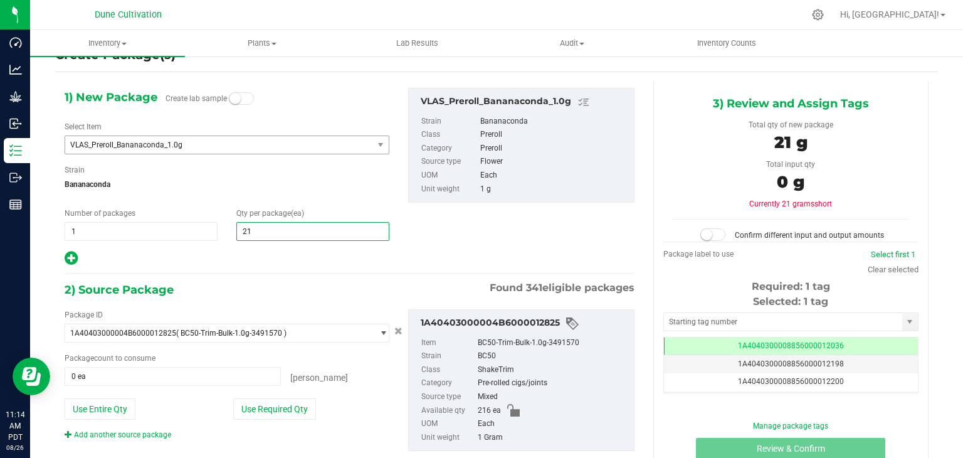
type input "216"
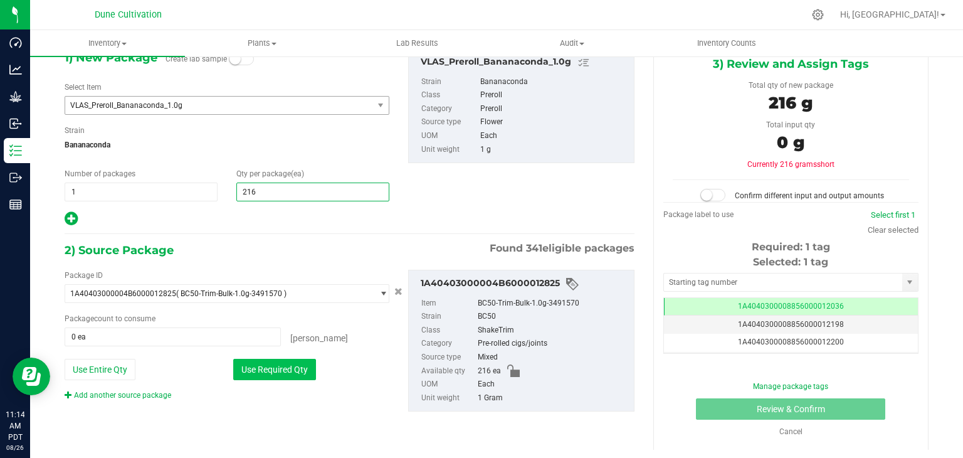
click at [286, 371] on button "Use Required Qty" at bounding box center [274, 369] width 83 height 21
type input "216"
type input "216 ea"
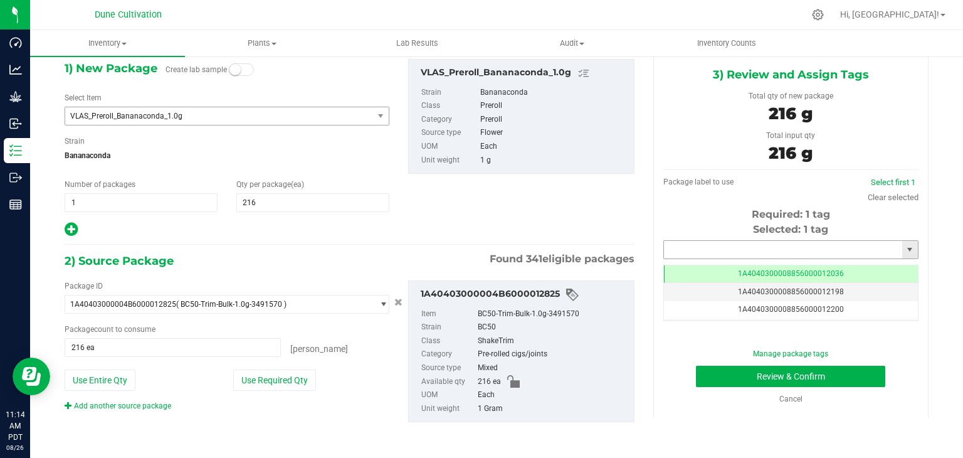
click at [737, 254] on input "text" at bounding box center [783, 250] width 238 height 18
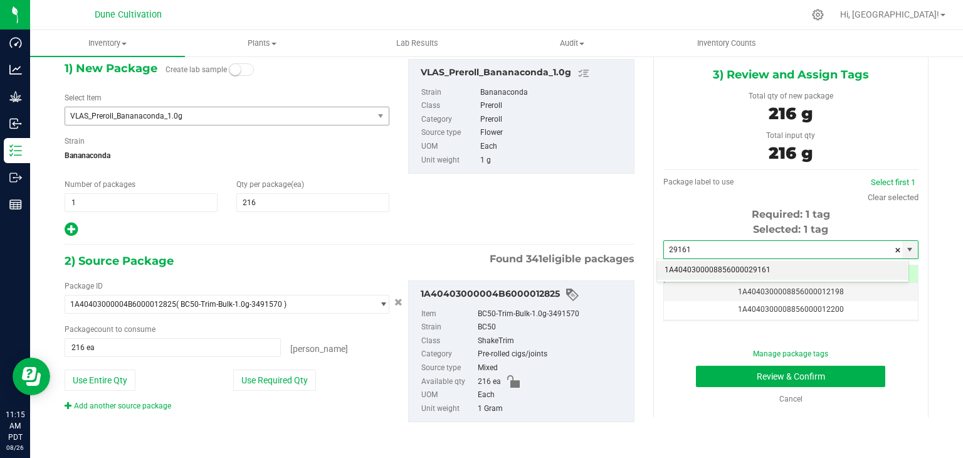
click at [752, 276] on li "1A4040300008856000029161" at bounding box center [782, 270] width 251 height 19
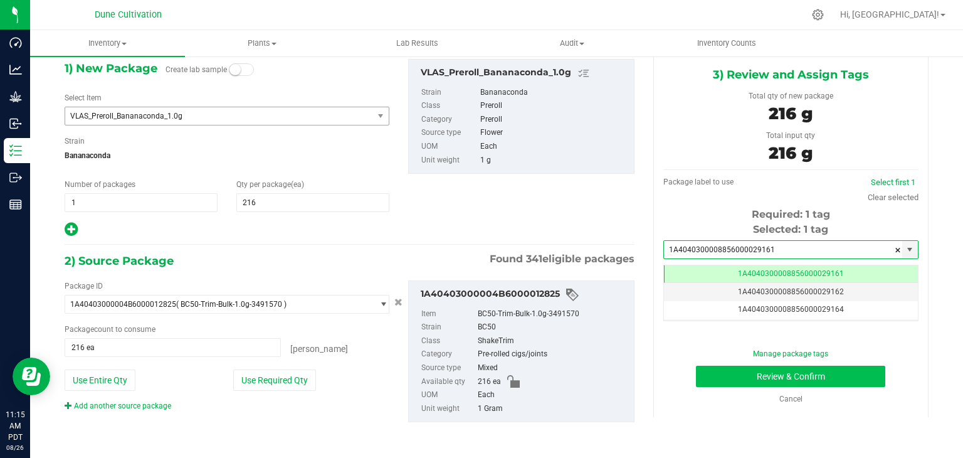
type input "1A4040300008856000029161"
click at [696, 380] on button "Review & Confirm" at bounding box center [790, 375] width 189 height 21
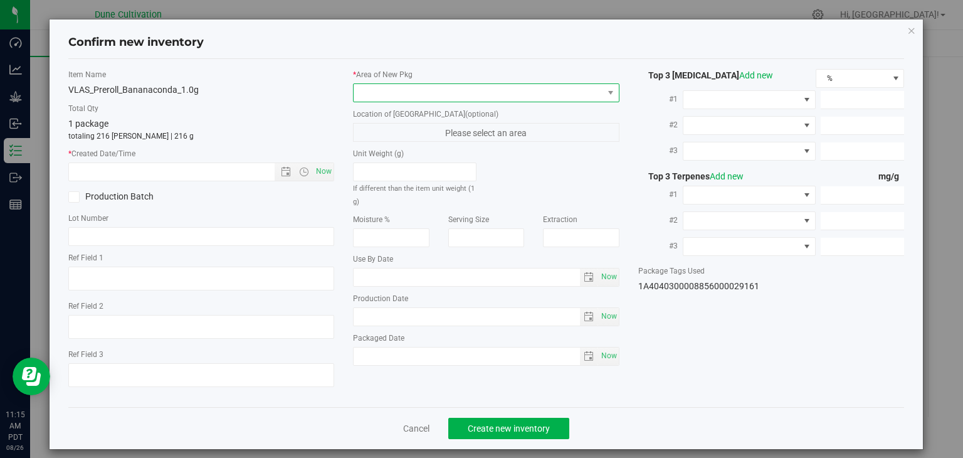
click at [436, 90] on span at bounding box center [479, 93] width 250 height 18
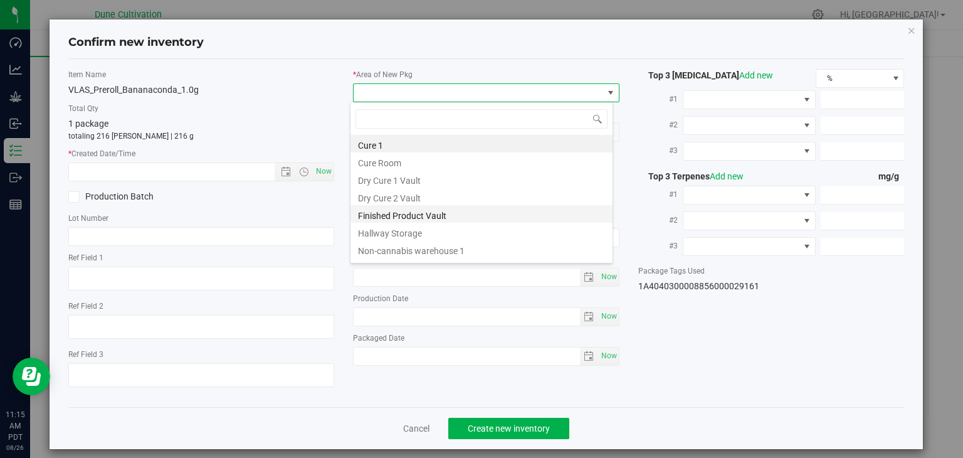
click at [404, 216] on li "Finished Product Vault" at bounding box center [481, 214] width 262 height 18
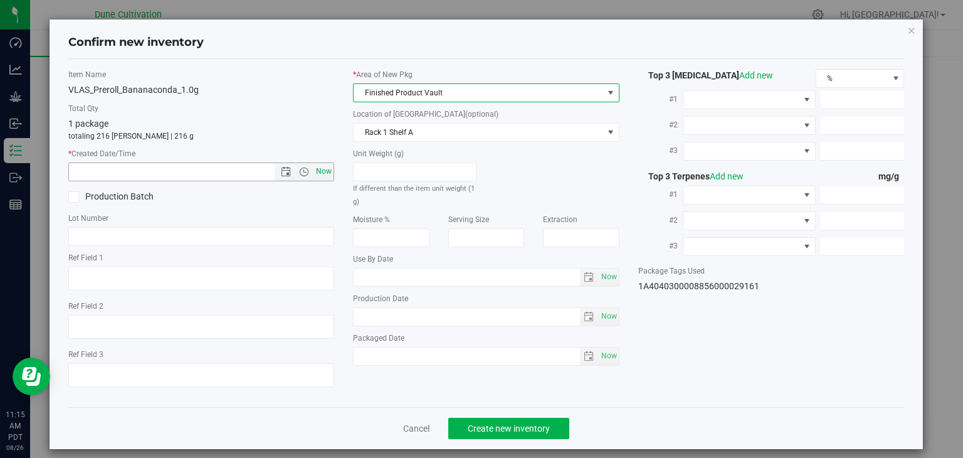
click at [316, 172] on span "Now" at bounding box center [323, 171] width 21 height 18
type input "[DATE] 11:15 AM"
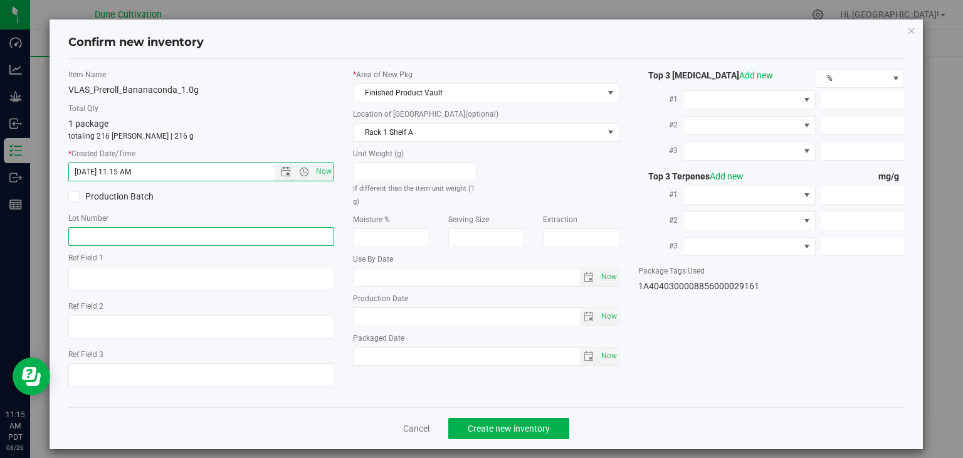
click at [252, 239] on input "text" at bounding box center [201, 236] width 266 height 19
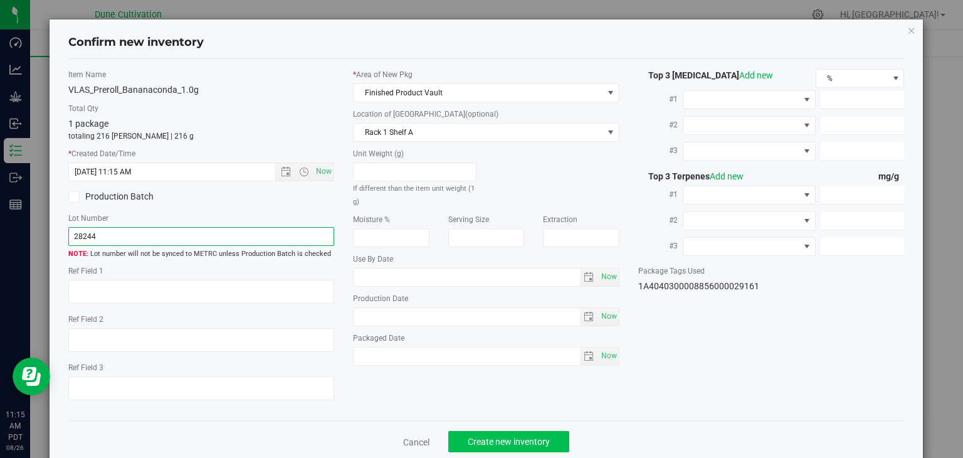
type input "28244"
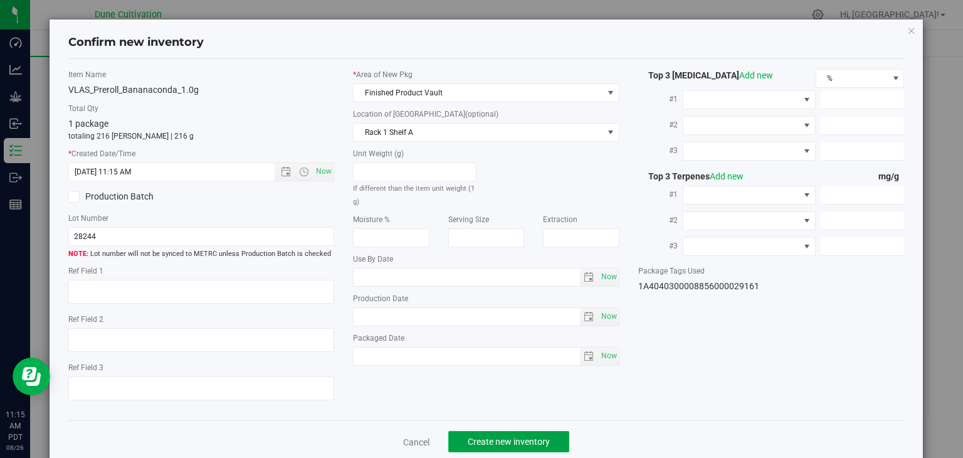
click at [558, 448] on button "Create new inventory" at bounding box center [508, 441] width 121 height 21
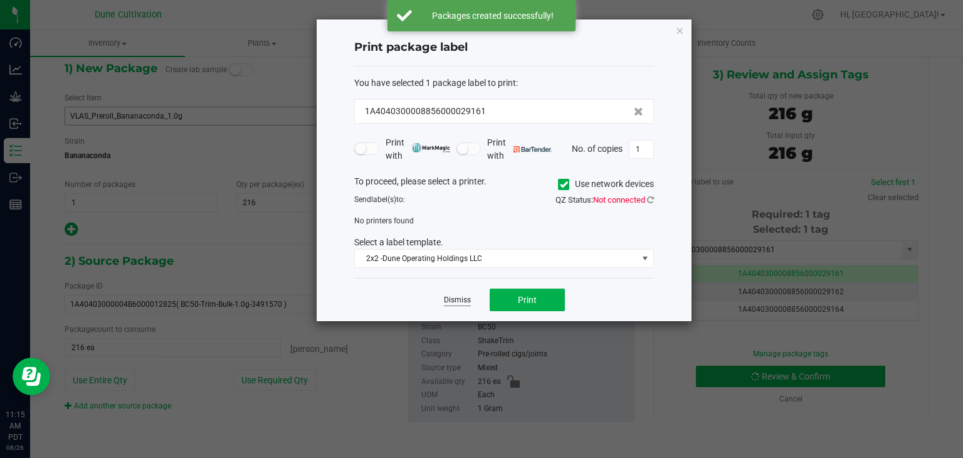
click at [452, 300] on link "Dismiss" at bounding box center [457, 300] width 27 height 11
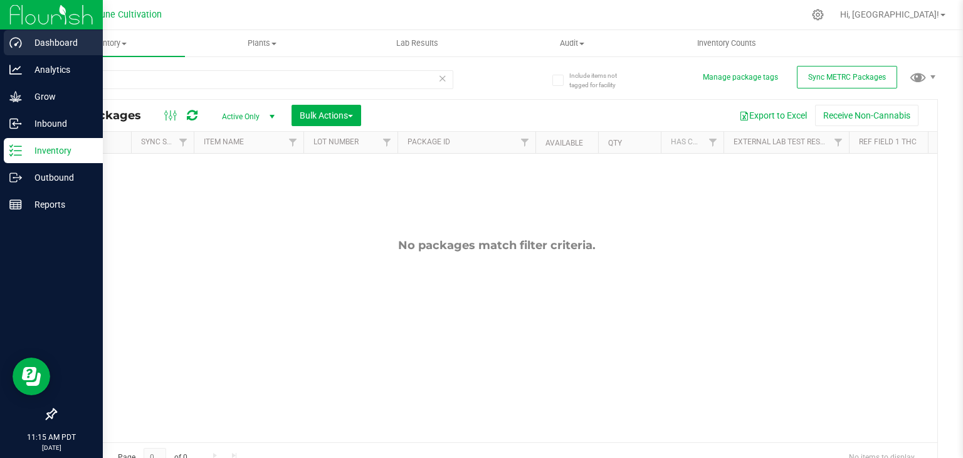
click at [35, 41] on p "Dashboard" at bounding box center [59, 42] width 75 height 15
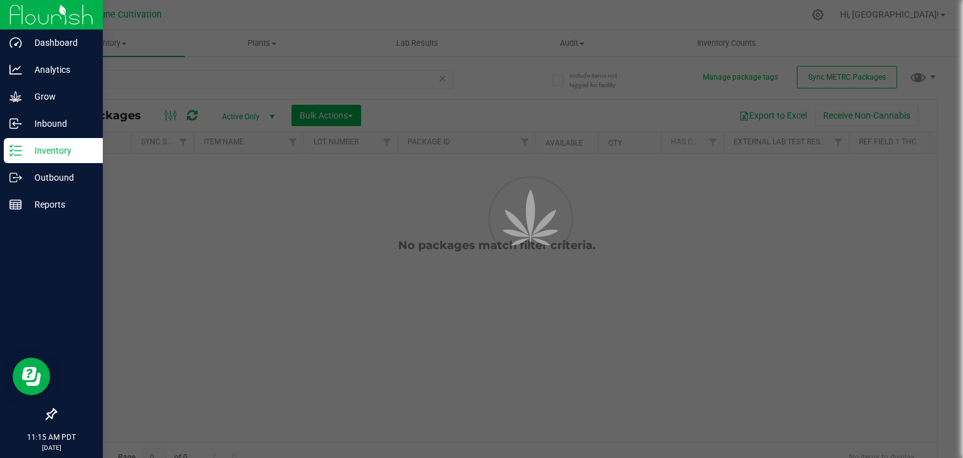
click at [50, 146] on p "Inventory" at bounding box center [59, 150] width 75 height 15
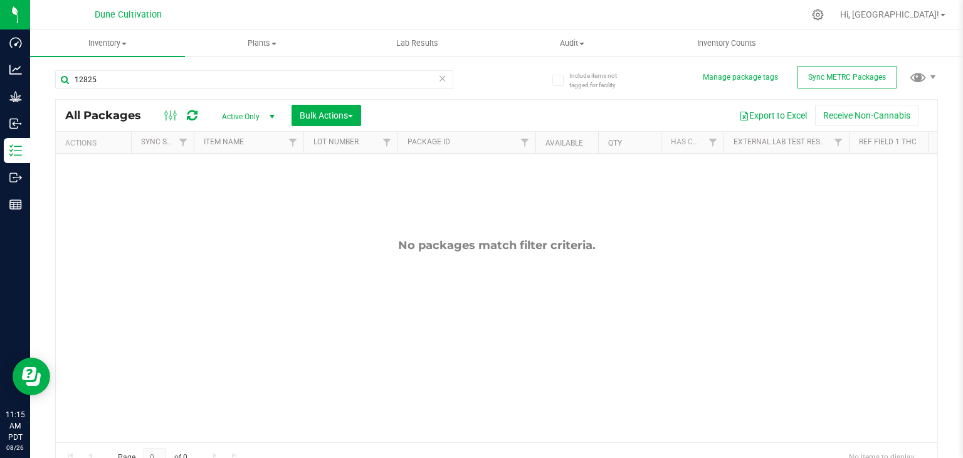
click at [438, 81] on icon at bounding box center [442, 77] width 9 height 15
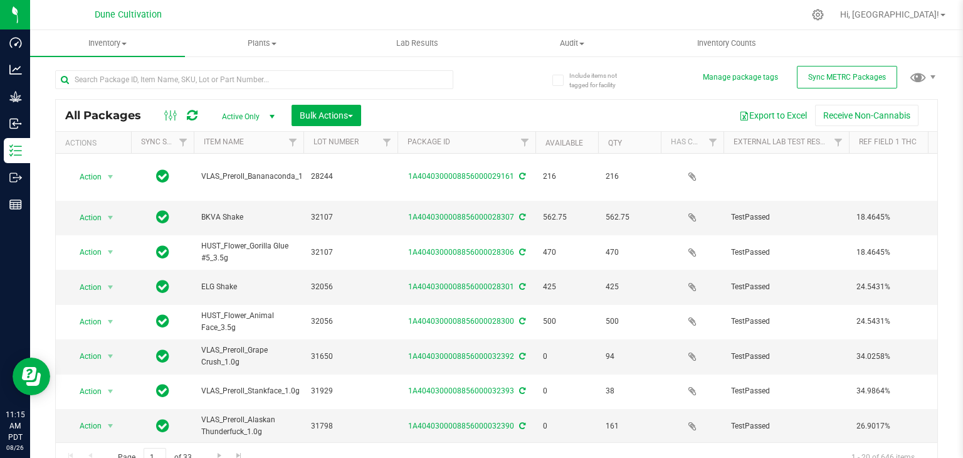
scroll to position [0, 11]
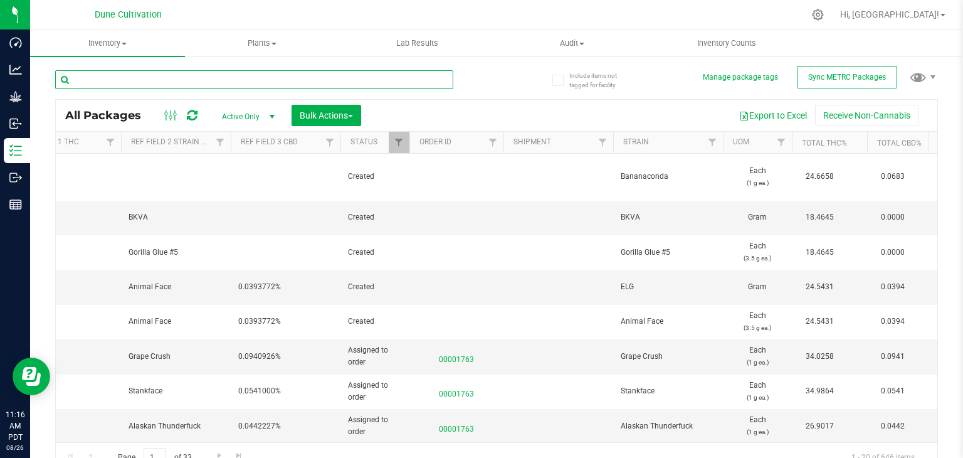
click at [149, 77] on input "text" at bounding box center [254, 79] width 398 height 19
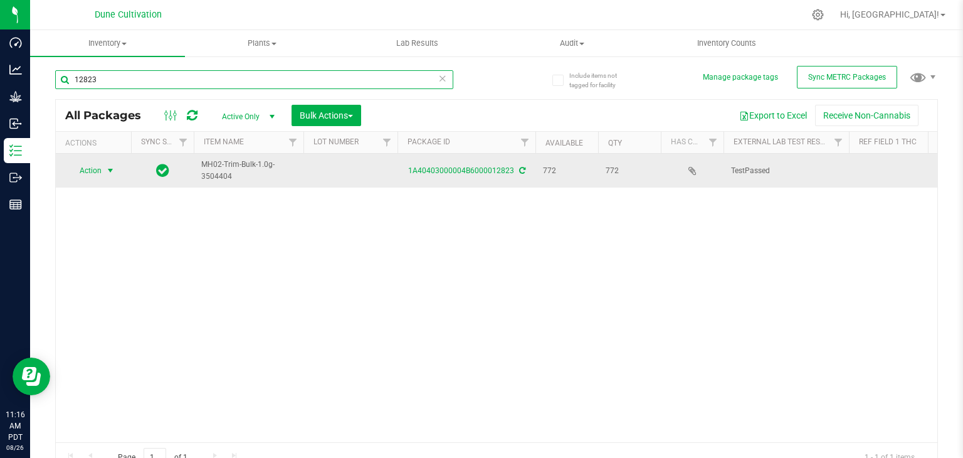
type input "12823"
click at [86, 169] on span "Action" at bounding box center [85, 171] width 34 height 18
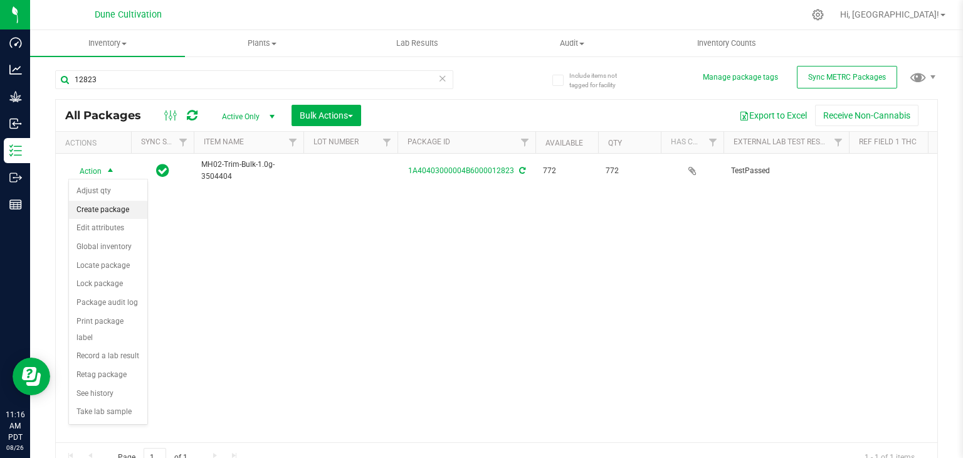
click at [95, 208] on li "Create package" at bounding box center [108, 210] width 78 height 19
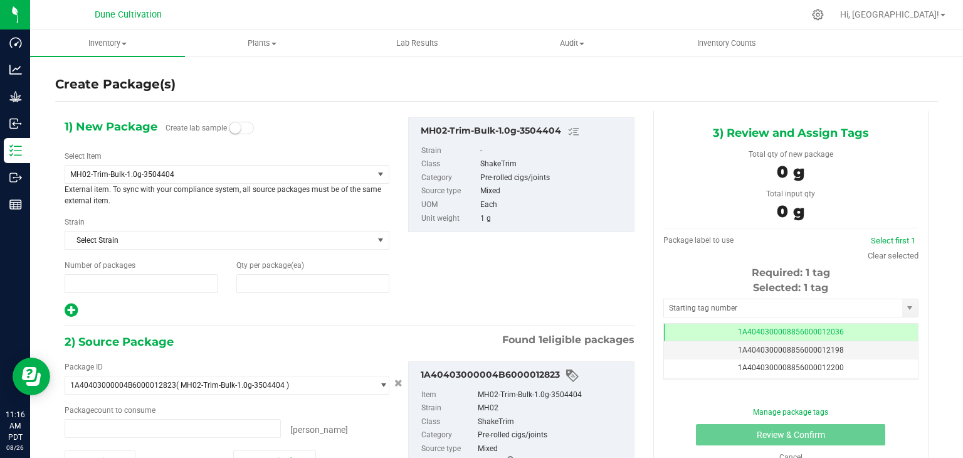
type input "1"
type input "0"
type input "0 ea"
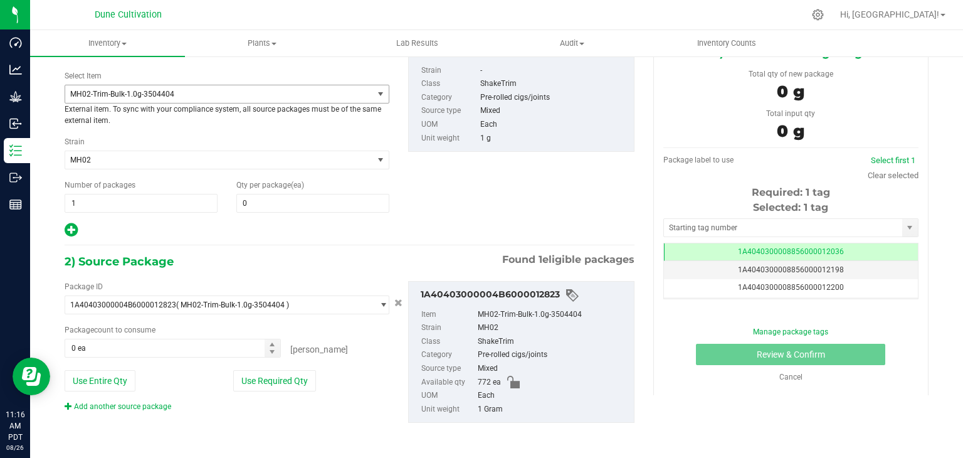
click at [208, 98] on span "MH02-Trim-Bulk-1.0g-3504404" at bounding box center [219, 94] width 308 height 18
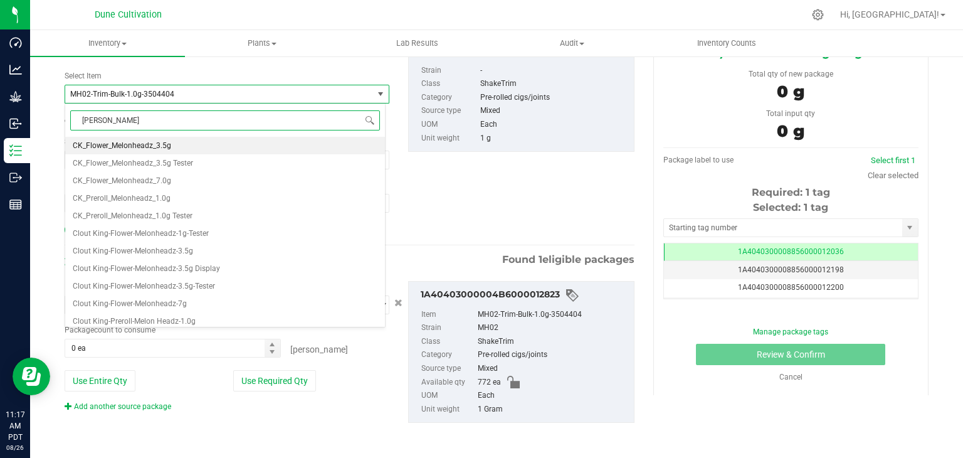
type input "melo"
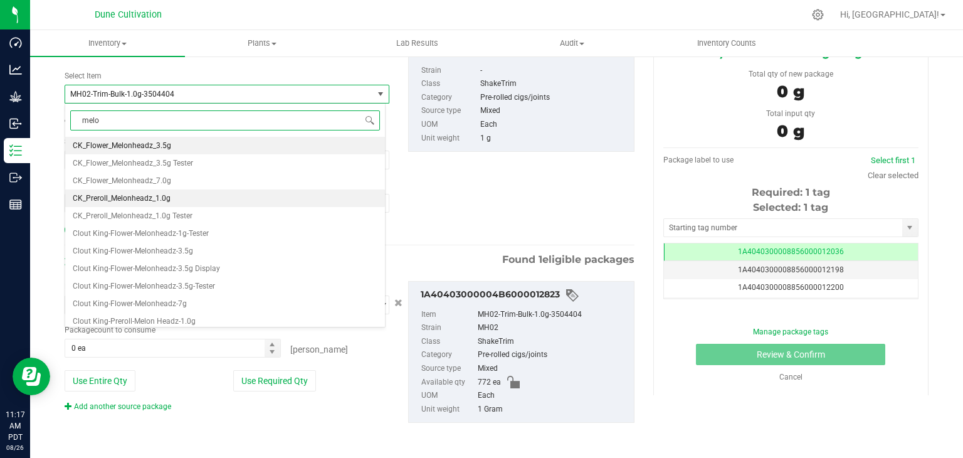
click at [139, 197] on span "CK_Preroll_Melonheadz_1.0g" at bounding box center [122, 198] width 98 height 9
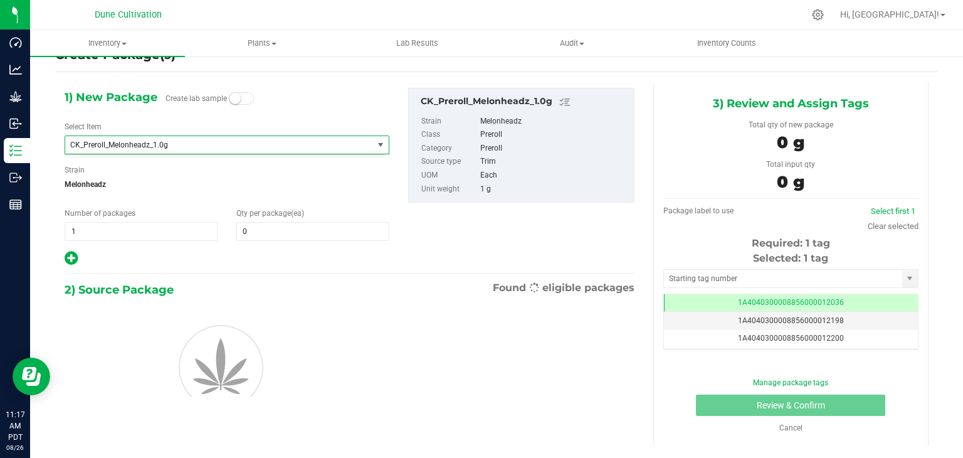
type input "0"
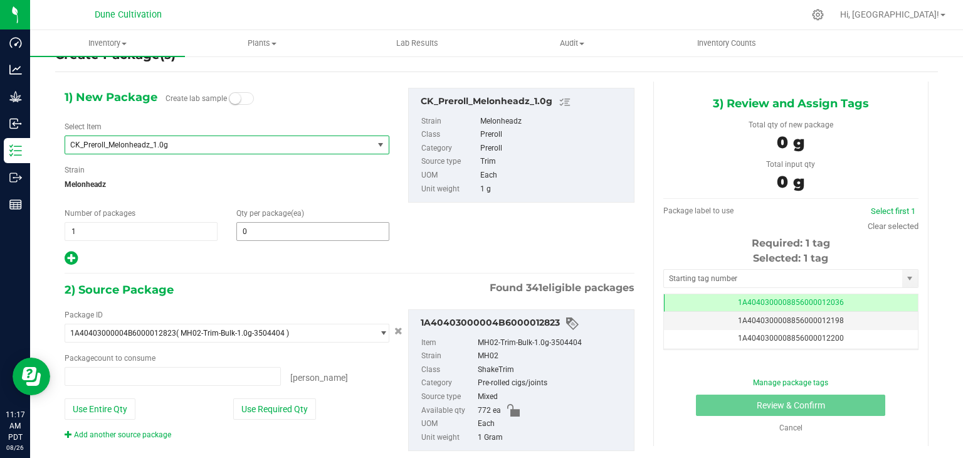
type input "0 ea"
click at [286, 229] on input "0" at bounding box center [313, 232] width 152 height 18
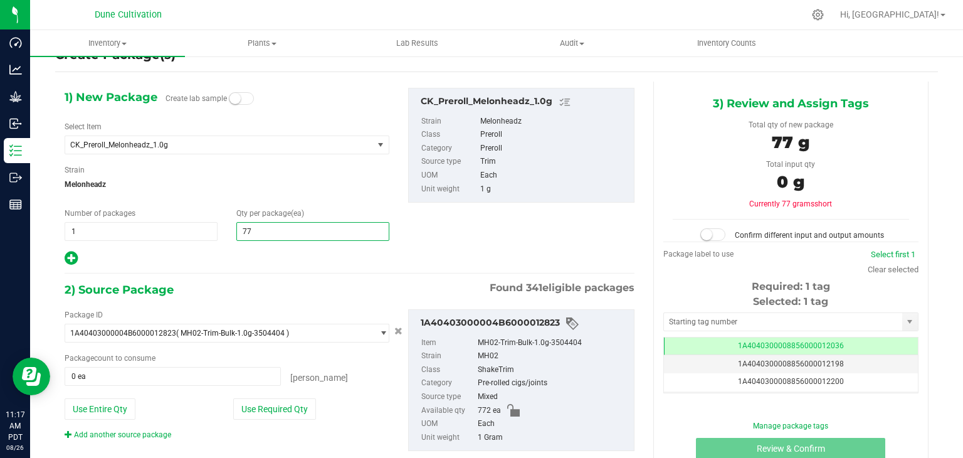
type input "772"
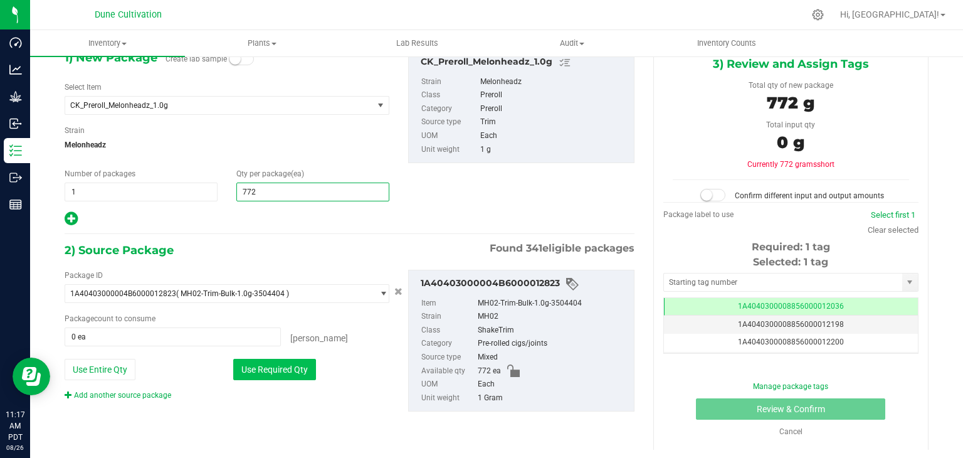
type input "772"
click at [284, 373] on button "Use Required Qty" at bounding box center [274, 369] width 83 height 21
type input "772 ea"
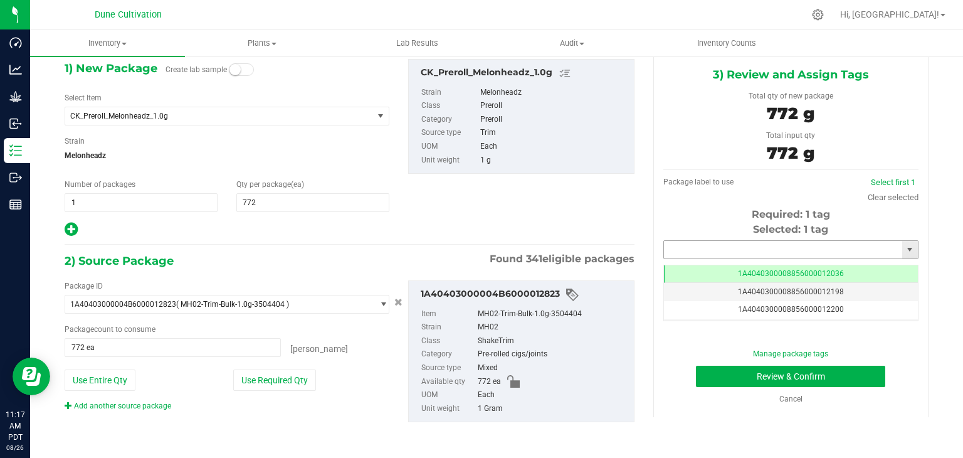
click at [692, 256] on input "text" at bounding box center [783, 250] width 238 height 18
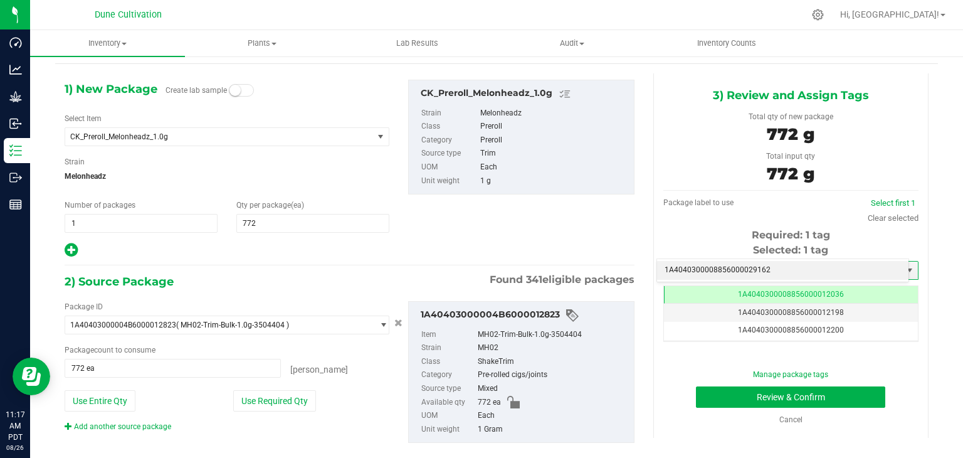
click at [695, 269] on li "1A4040300008856000029162" at bounding box center [782, 270] width 251 height 19
type input "1A4040300008856000029162"
click at [764, 394] on button "Review & Confirm" at bounding box center [790, 396] width 189 height 21
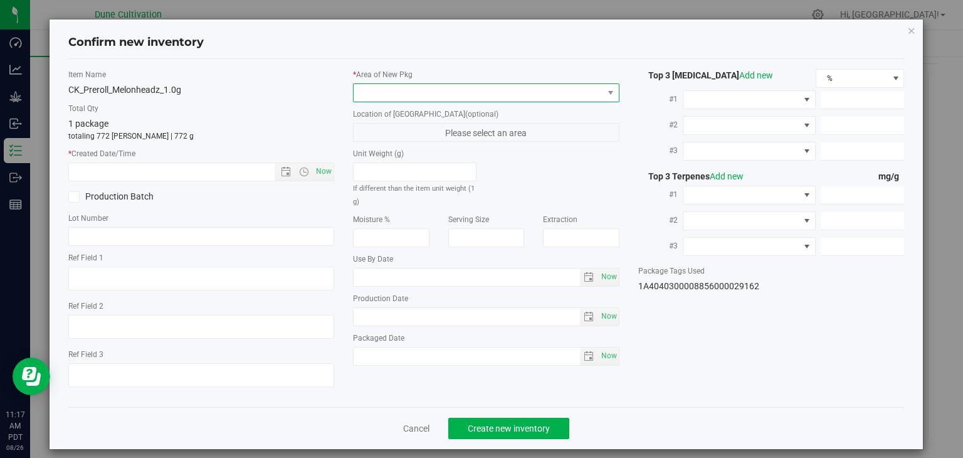
click at [486, 97] on span at bounding box center [479, 93] width 250 height 18
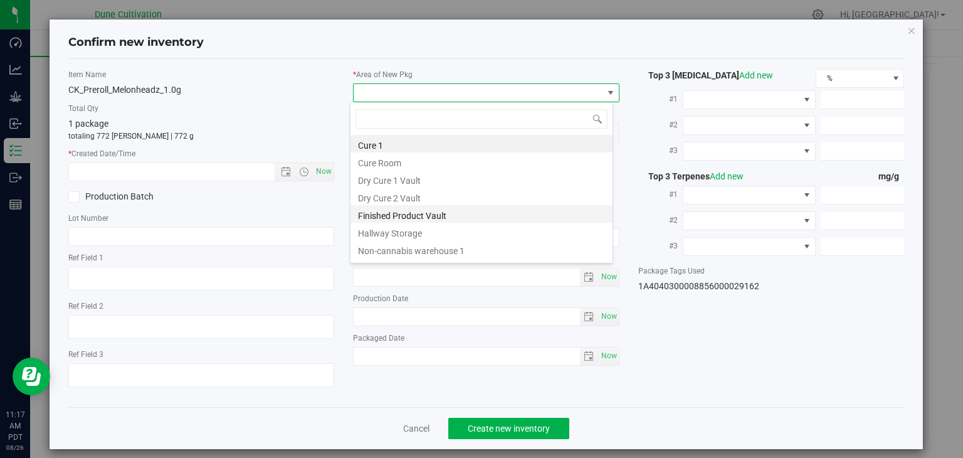
click at [455, 211] on li "Finished Product Vault" at bounding box center [481, 214] width 262 height 18
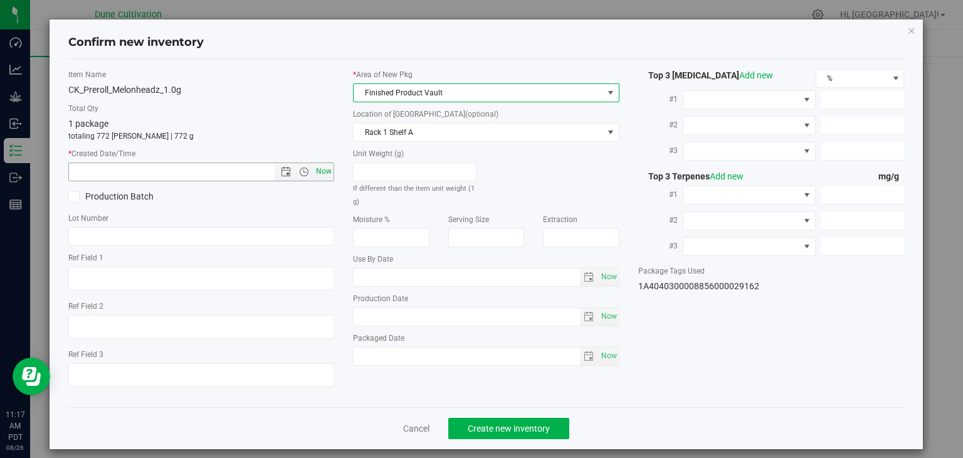
click at [327, 172] on span "Now" at bounding box center [323, 171] width 21 height 18
type input "[DATE] 11:17 AM"
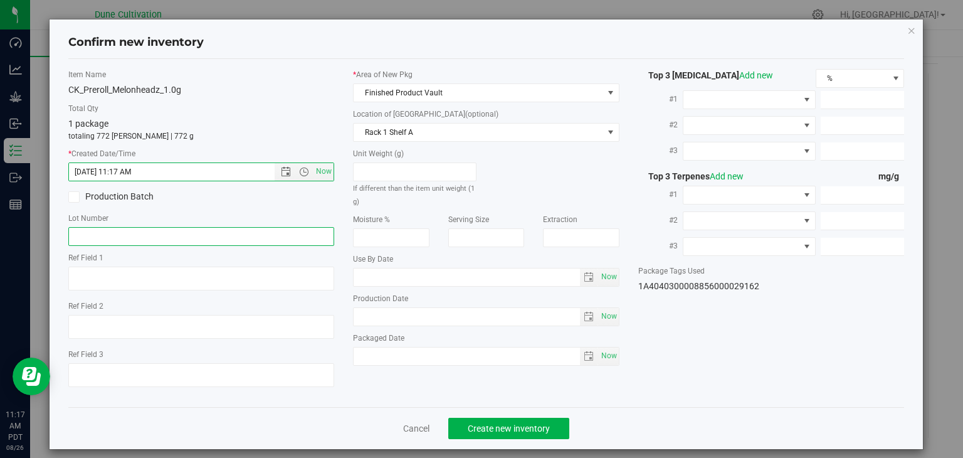
click at [280, 239] on input "text" at bounding box center [201, 236] width 266 height 19
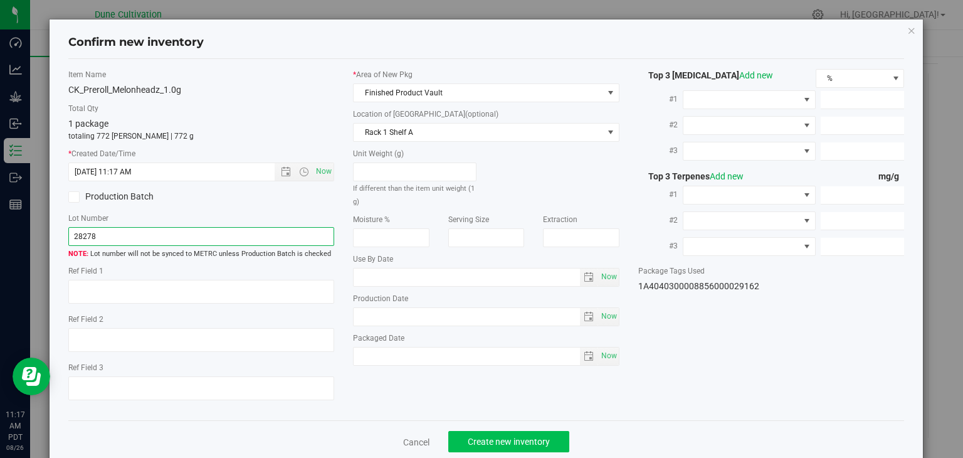
type input "28278"
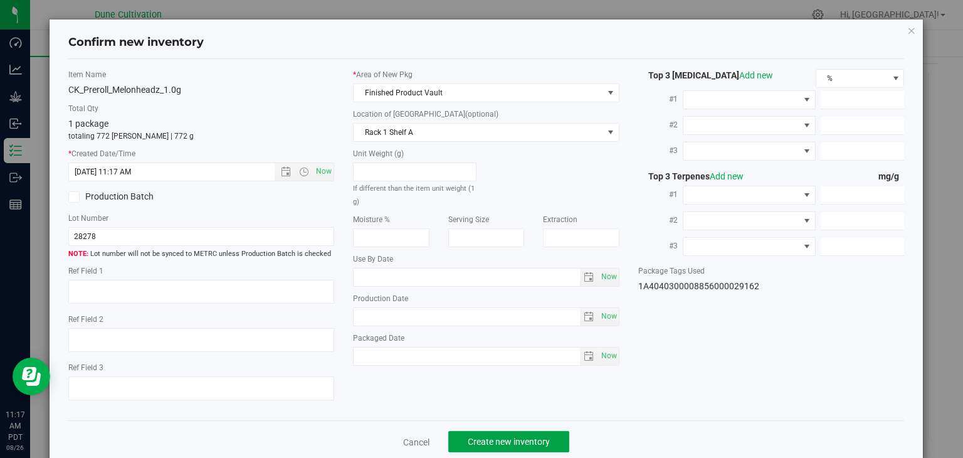
drag, startPoint x: 481, startPoint y: 437, endPoint x: 469, endPoint y: 439, distance: 12.8
click at [480, 437] on span "Create new inventory" at bounding box center [509, 441] width 82 height 10
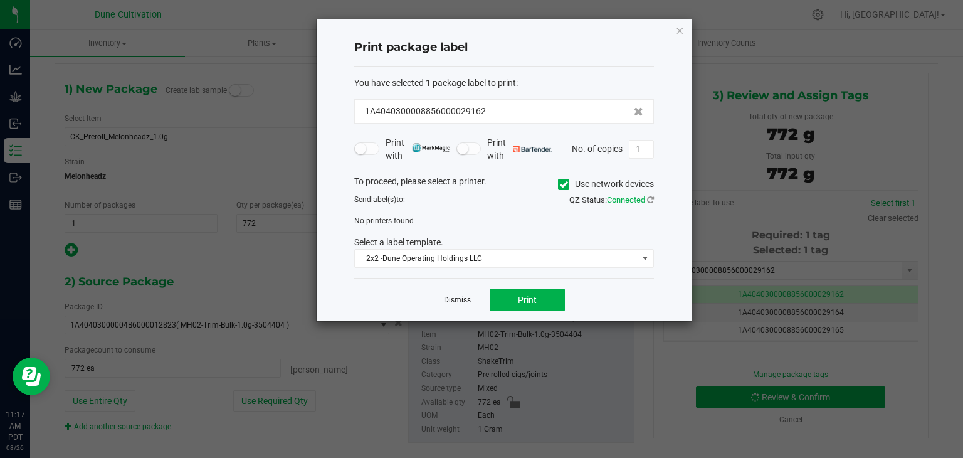
click at [455, 303] on link "Dismiss" at bounding box center [457, 300] width 27 height 11
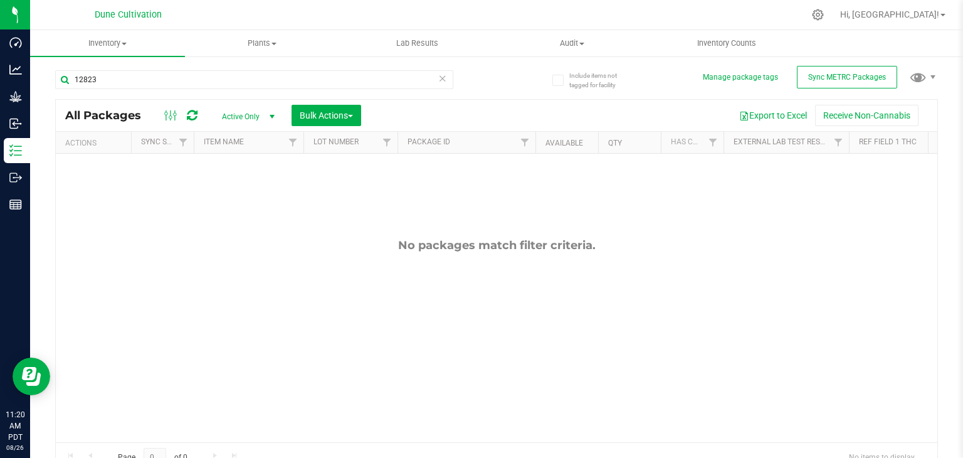
click at [454, 305] on div "No packages match filter criteria." at bounding box center [496, 340] width 881 height 373
click at [455, 305] on div "No packages match filter criteria." at bounding box center [496, 340] width 881 height 373
click at [140, 66] on div "12823" at bounding box center [275, 79] width 441 height 40
click at [135, 79] on input "12823" at bounding box center [254, 79] width 398 height 19
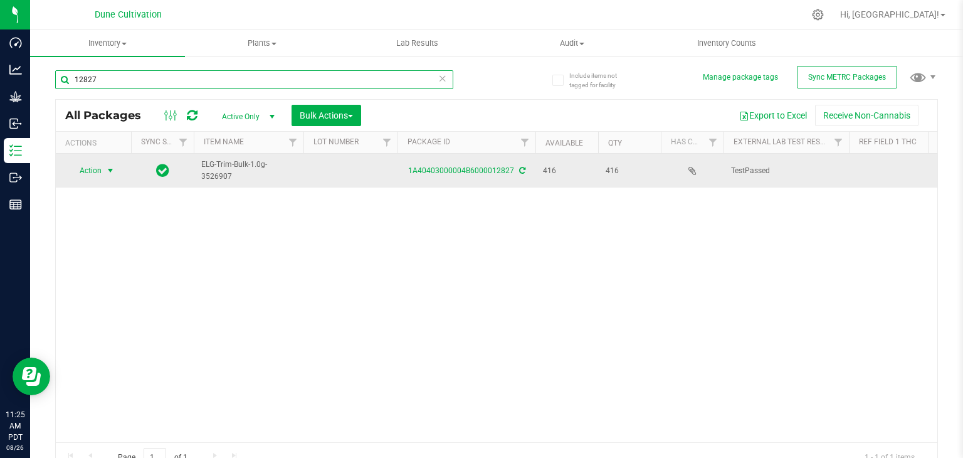
type input "12827"
click at [82, 168] on span "Action" at bounding box center [85, 171] width 34 height 18
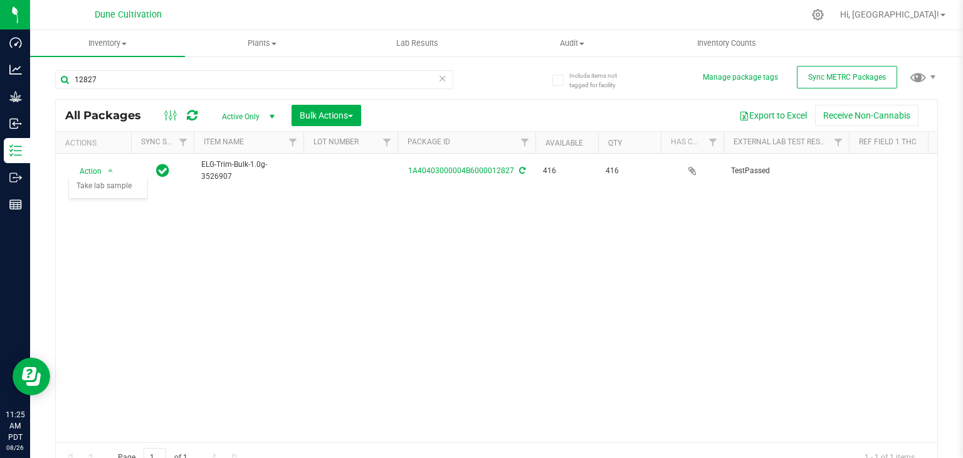
click at [318, 297] on div "Action Action Adjust qty Create package Edit attributes Global inventory Locate…" at bounding box center [496, 298] width 881 height 288
drag, startPoint x: 204, startPoint y: 431, endPoint x: 256, endPoint y: 432, distance: 51.4
click at [243, 432] on div "Action Action Adjust qty Create package Edit attributes Global inventory Locate…" at bounding box center [496, 298] width 881 height 288
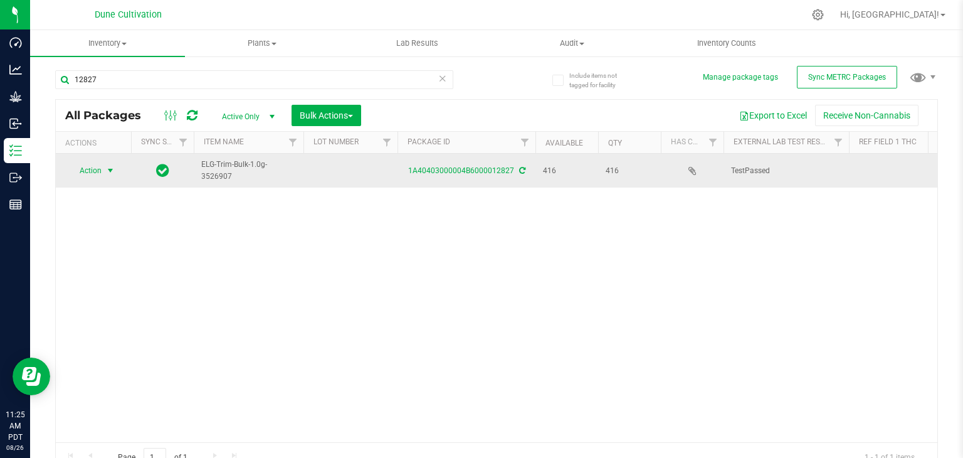
click at [85, 164] on span "Action" at bounding box center [85, 171] width 34 height 18
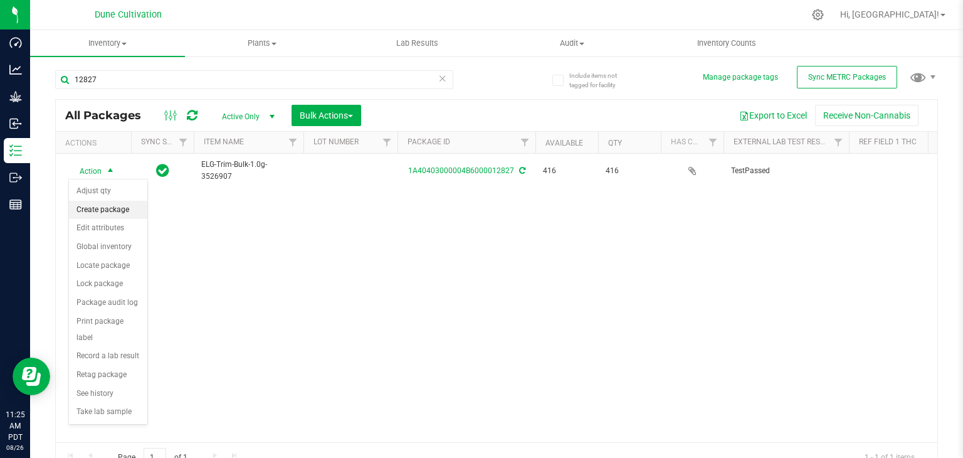
click at [96, 211] on li "Create package" at bounding box center [108, 210] width 78 height 19
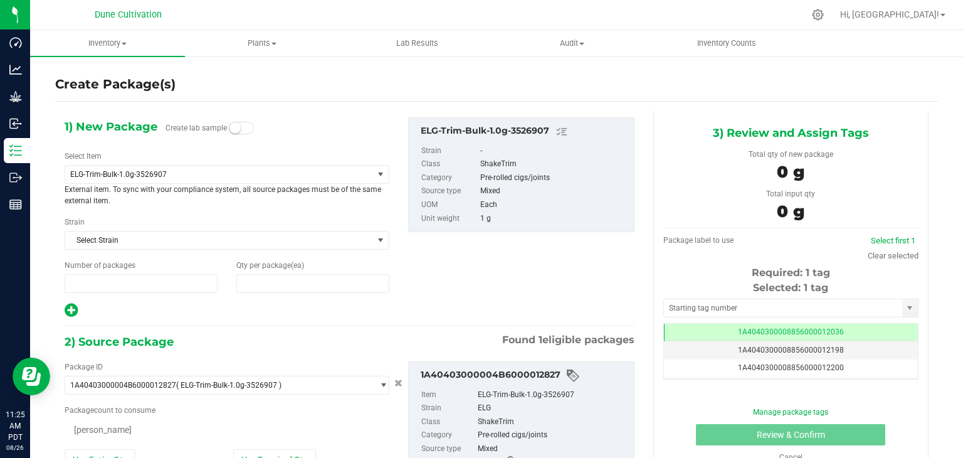
type input "1"
type input "0"
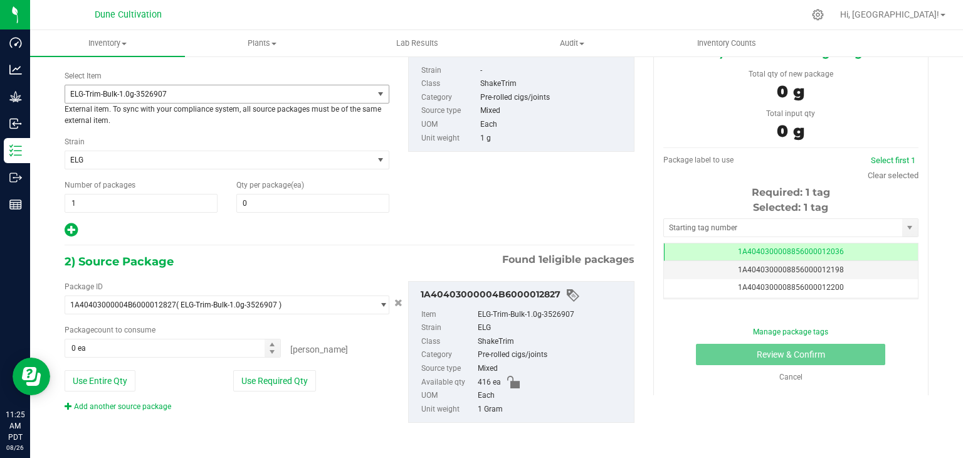
click at [208, 94] on span "ELG-Trim-Bulk-1.0g-3526907" at bounding box center [213, 94] width 286 height 9
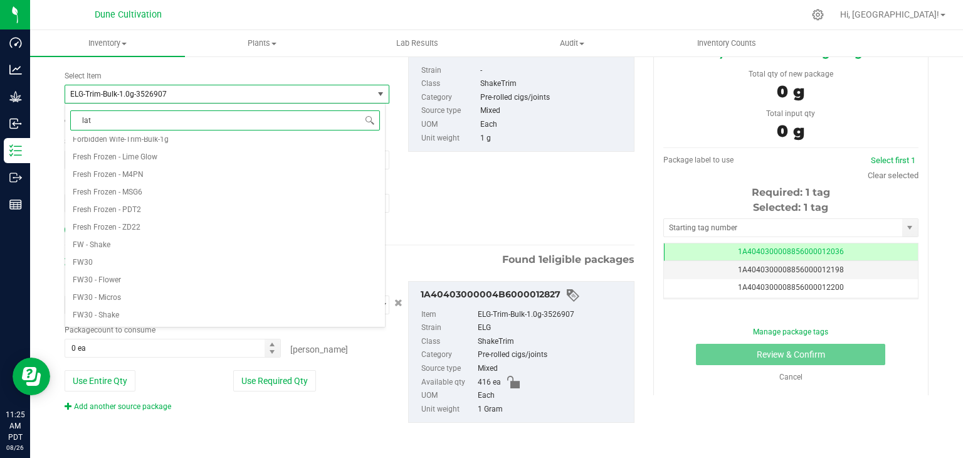
type input "late"
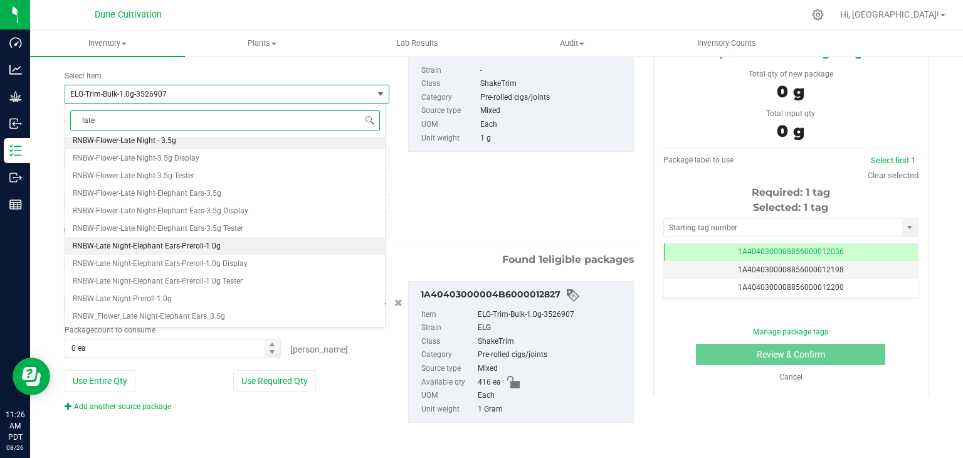
click at [125, 249] on span "RNBW-Late Night-Elephant Ears-Preroll-1.0g" at bounding box center [147, 245] width 148 height 9
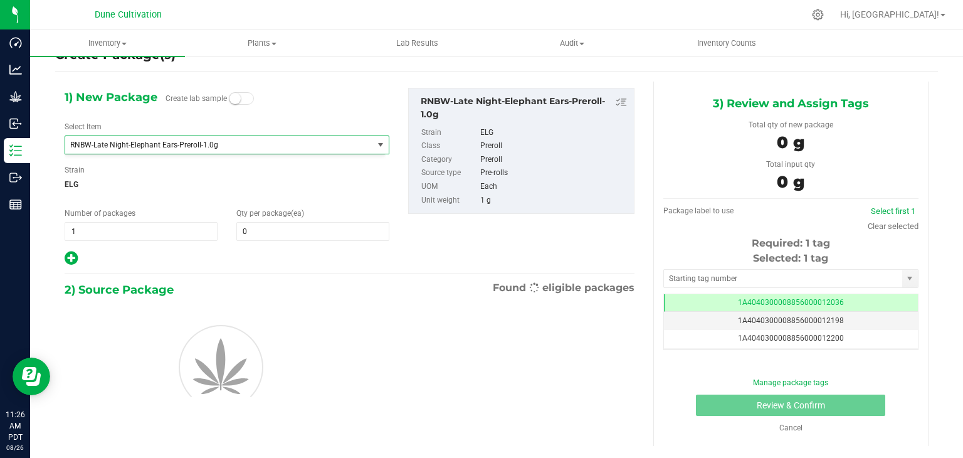
type input "0"
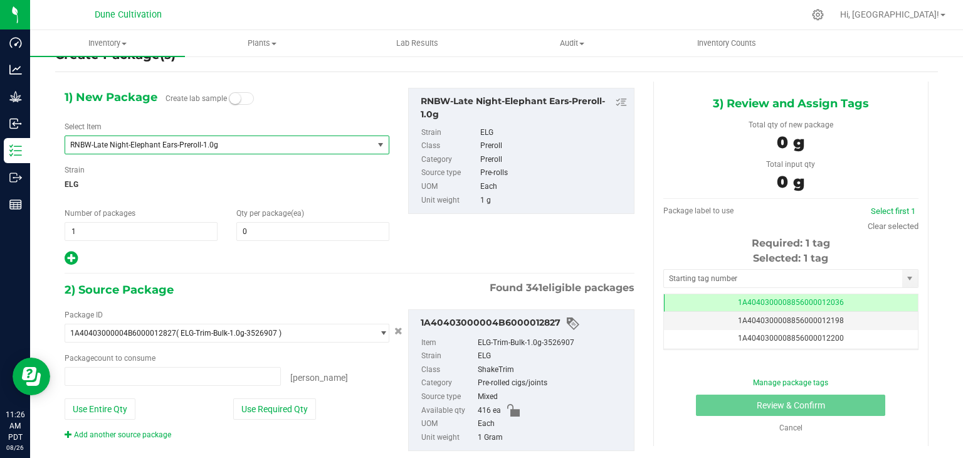
type input "0 ea"
drag, startPoint x: 70, startPoint y: 143, endPoint x: 281, endPoint y: 152, distance: 210.9
click at [281, 152] on span "RNBW-Late Night-Elephant Ears-Preroll-1.0g" at bounding box center [219, 145] width 308 height 18
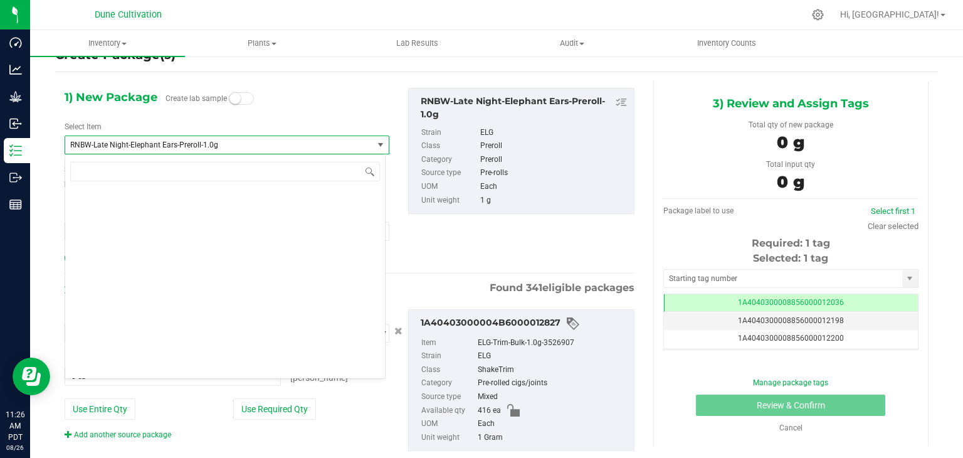
drag, startPoint x: 281, startPoint y: 152, endPoint x: 234, endPoint y: 132, distance: 51.4
click at [310, 97] on div "1) New Package Create lab sample Select Item RNBW-Late Night-Elephant Ears-Prer…" at bounding box center [227, 177] width 344 height 179
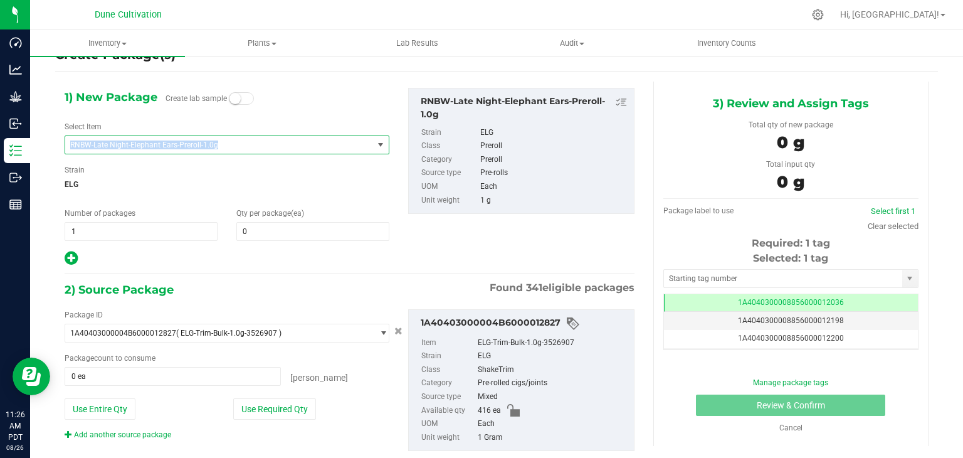
drag, startPoint x: 215, startPoint y: 142, endPoint x: 54, endPoint y: 147, distance: 161.2
click at [54, 147] on div "Create Package(s) 1) New Package Create lab sample Select Item RNBW-Late Night-…" at bounding box center [496, 222] width 933 height 392
copy span "RNBW-Late Night-Elephant Ears-Preroll-1.0g"
